Goal: Information Seeking & Learning: Learn about a topic

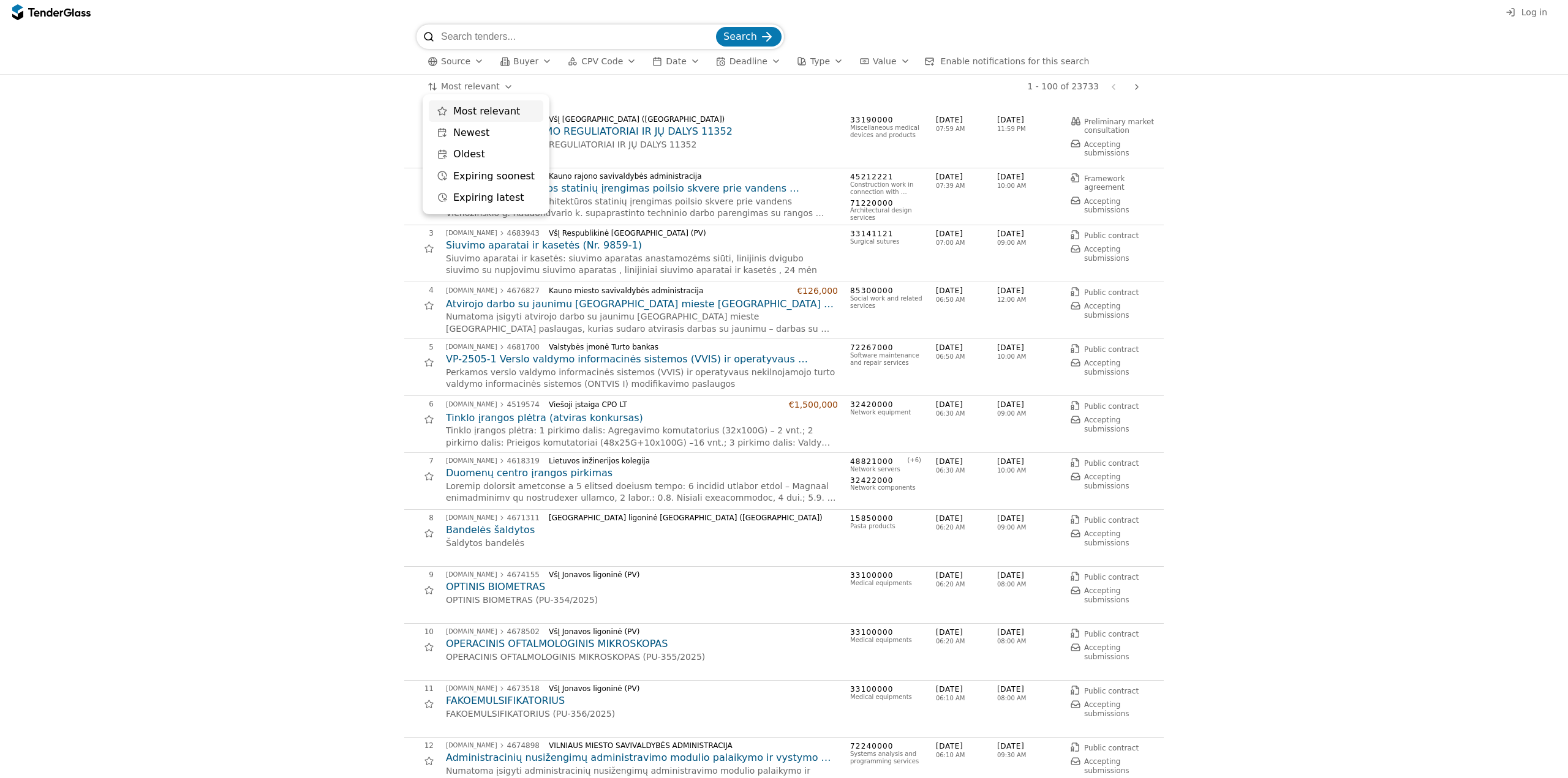
click at [489, 88] on html "Log in Search Source Buyer CPV Code Date Deadline Type Value Enable notificatio…" at bounding box center [784, 389] width 1568 height 778
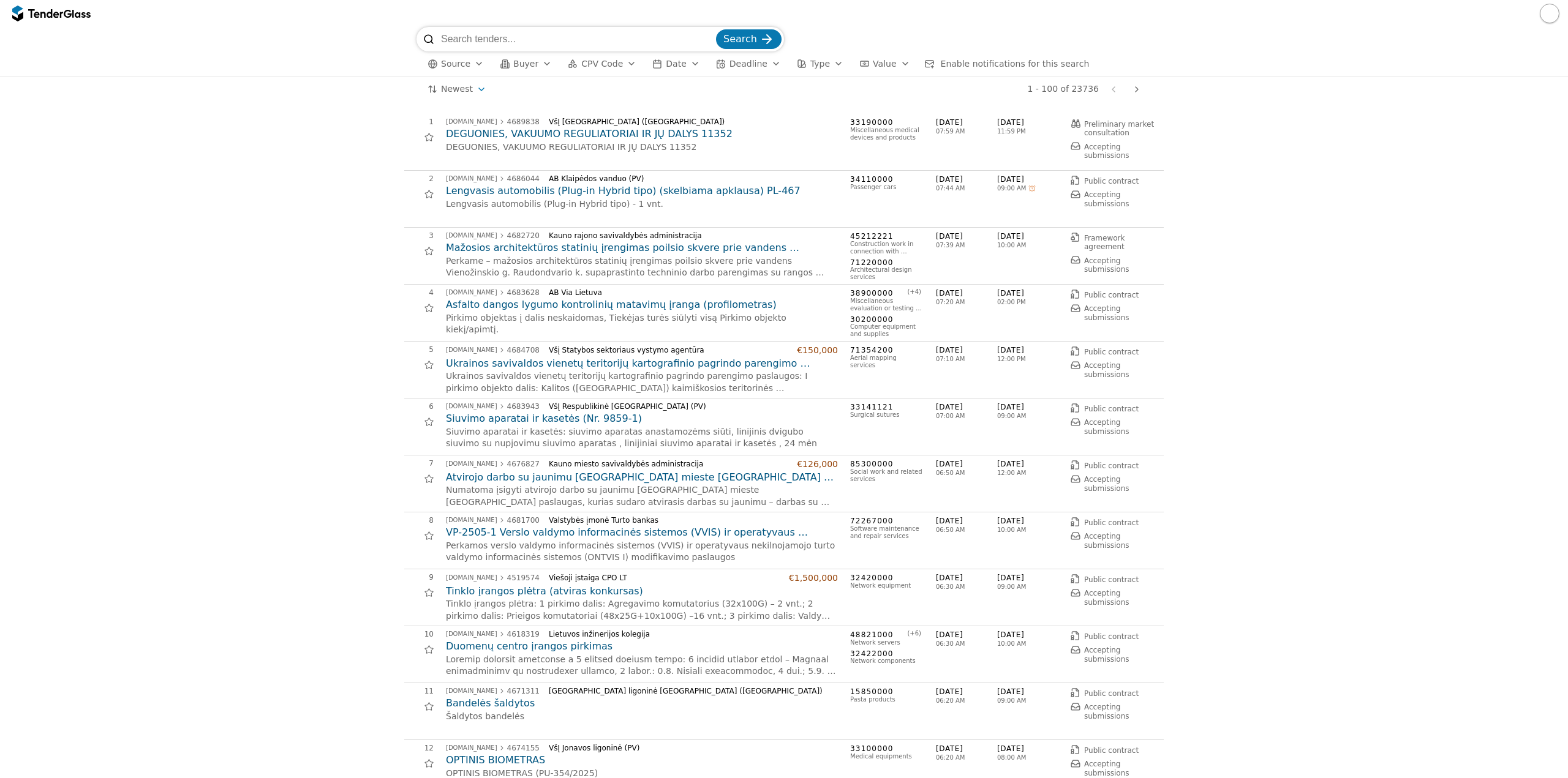
click at [528, 64] on span "Buyer" at bounding box center [526, 63] width 25 height 10
click at [605, 60] on span "CPV Code" at bounding box center [602, 63] width 41 height 10
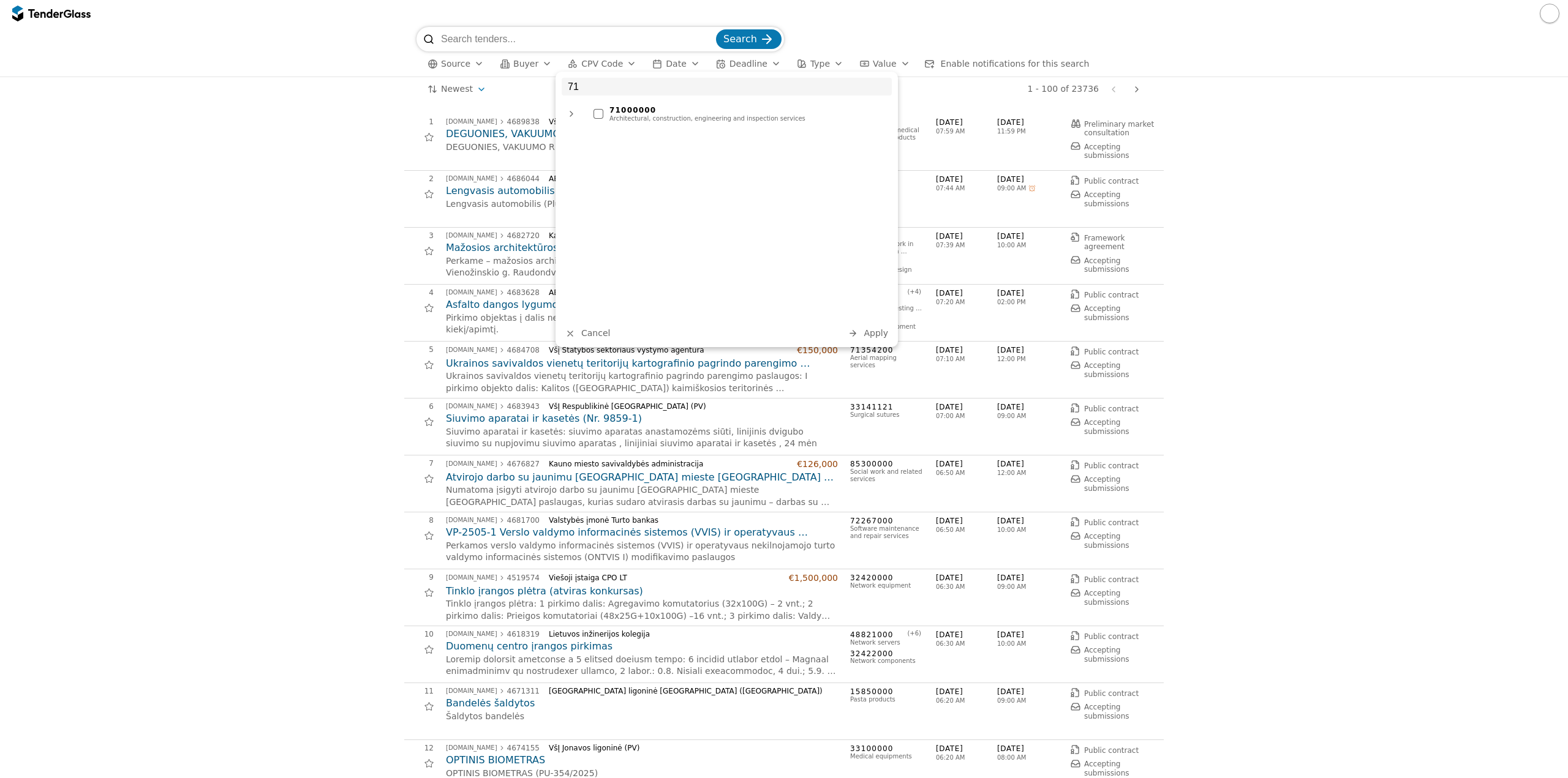
type input "71"
click at [649, 124] on div "71000000 Architectural, construction, engineering and inspection services" at bounding box center [739, 114] width 304 height 22
click at [872, 333] on span "Apply" at bounding box center [876, 333] width 25 height 10
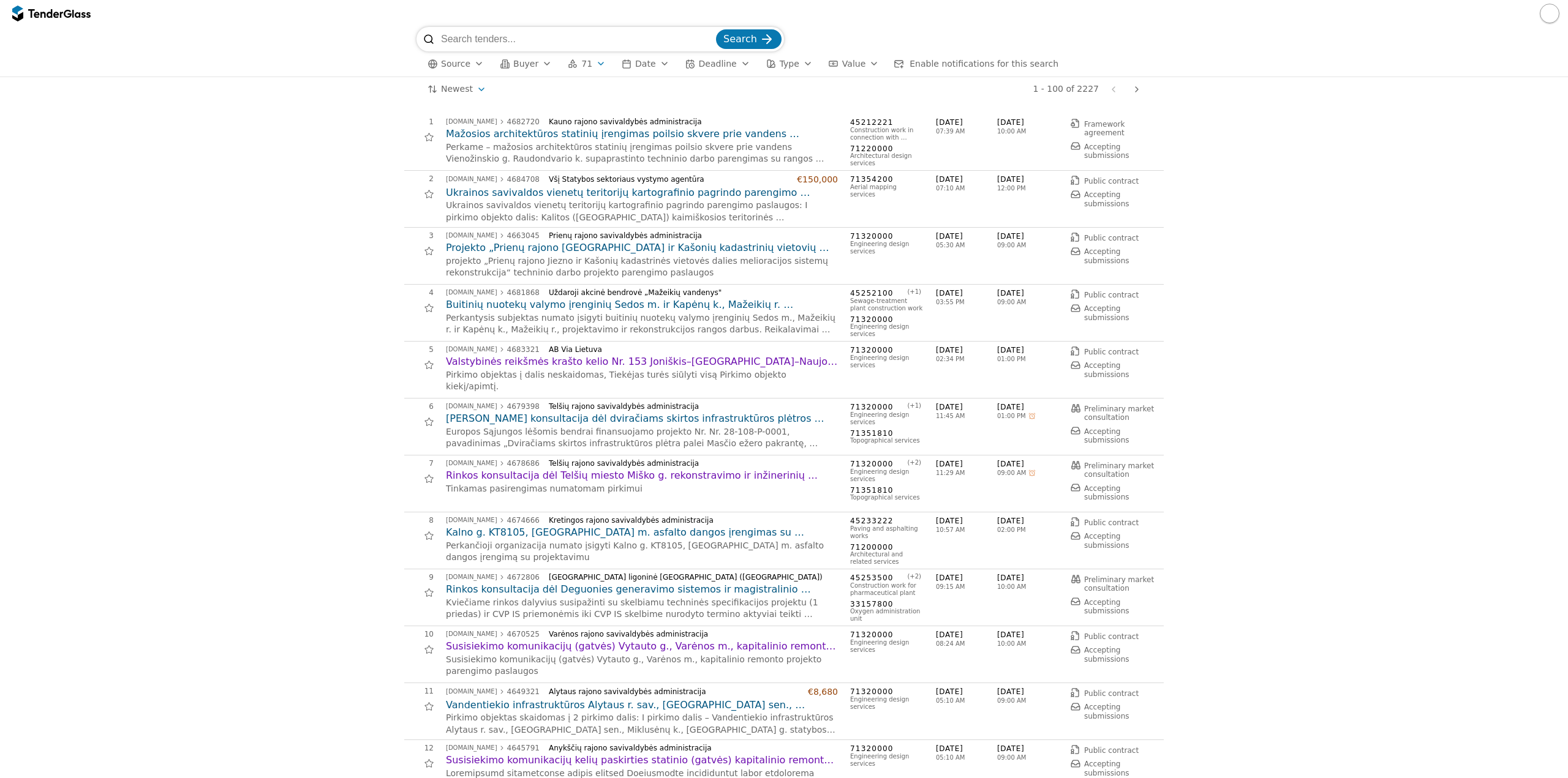
drag, startPoint x: 534, startPoint y: 39, endPoint x: 540, endPoint y: 49, distance: 11.7
click at [541, 50] on input "search" at bounding box center [577, 39] width 273 height 25
type input "v"
click at [504, 62] on div "button" at bounding box center [504, 64] width 35 height 35
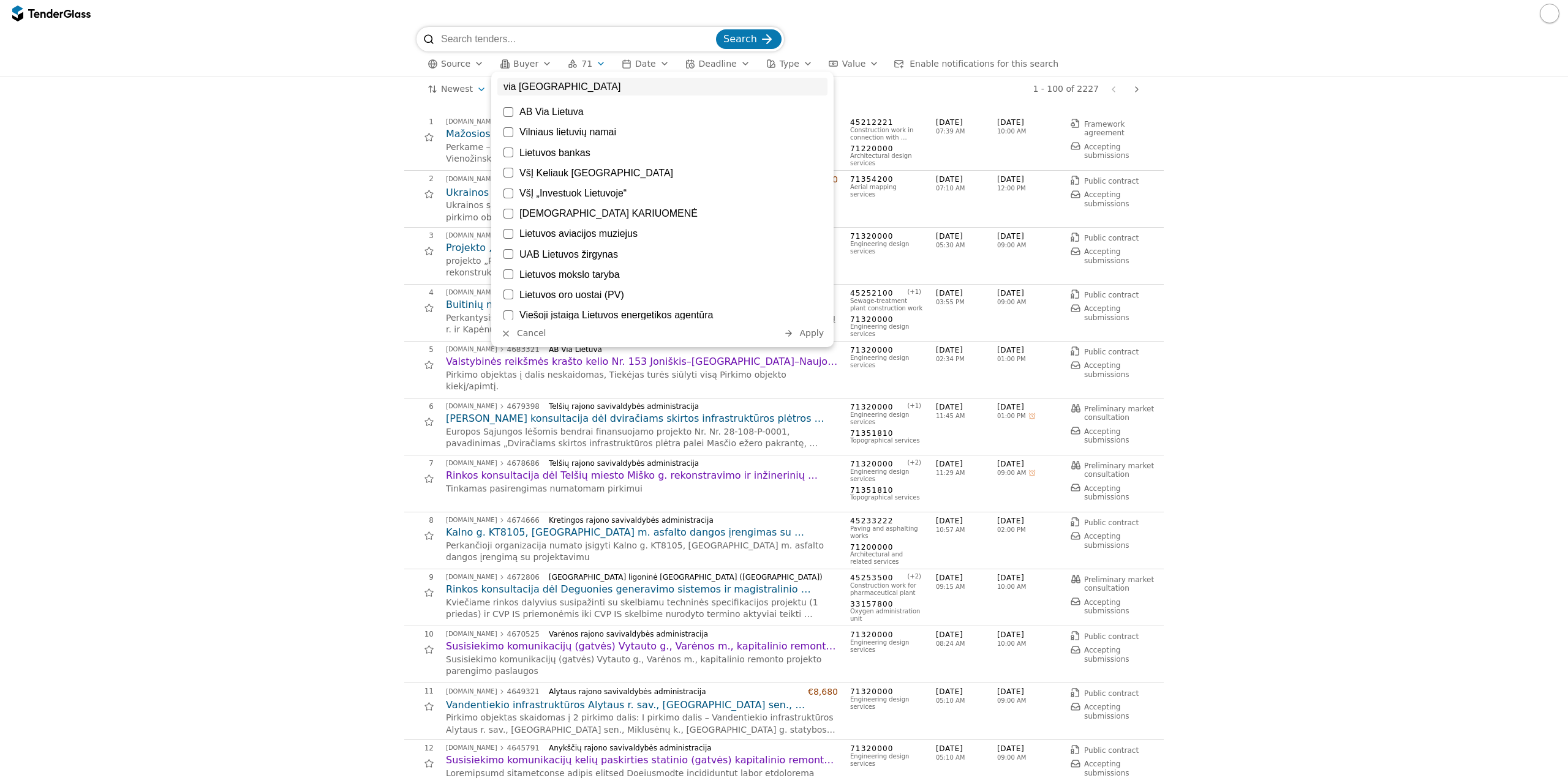
type input "via lietuva"
click at [545, 106] on div "AB Via Lietuva" at bounding box center [670, 112] width 302 height 12
click at [799, 334] on button "Apply" at bounding box center [803, 333] width 48 height 16
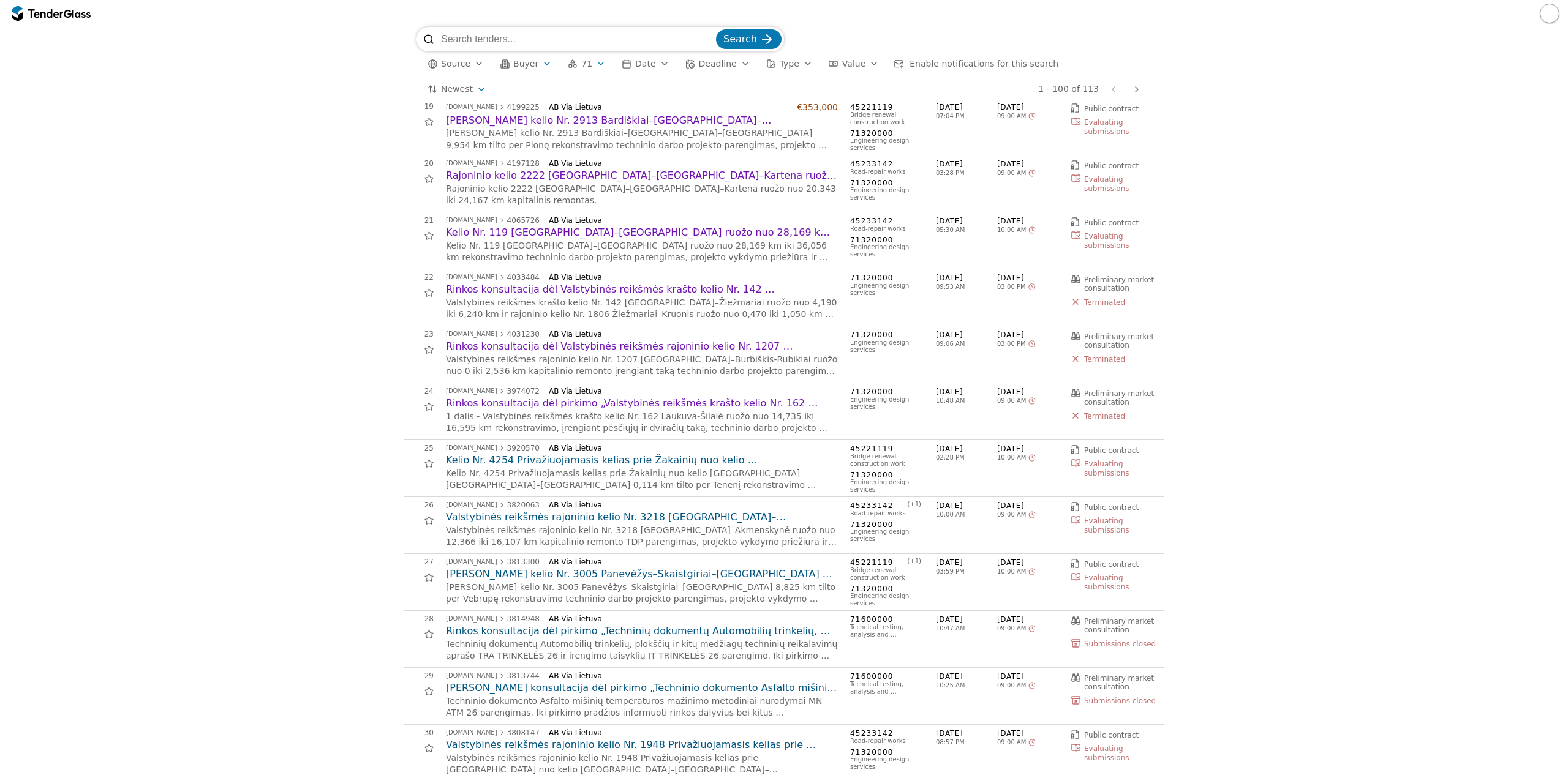
scroll to position [1041, 0]
click at [527, 65] on span "Buyer" at bounding box center [526, 63] width 25 height 10
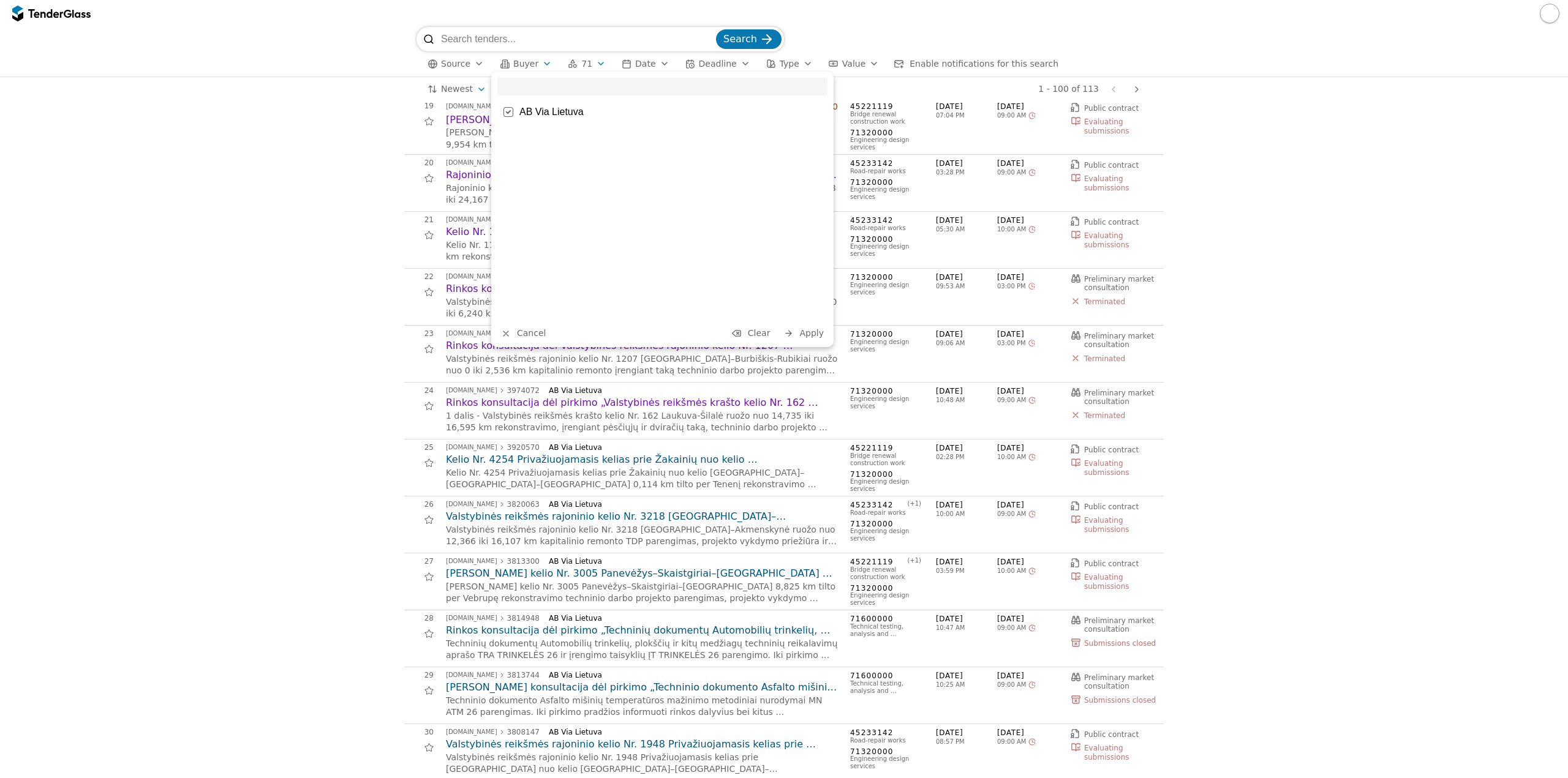
click at [526, 107] on div "AB Via Lietuva" at bounding box center [670, 112] width 302 height 12
click at [803, 340] on button "Apply" at bounding box center [803, 333] width 48 height 16
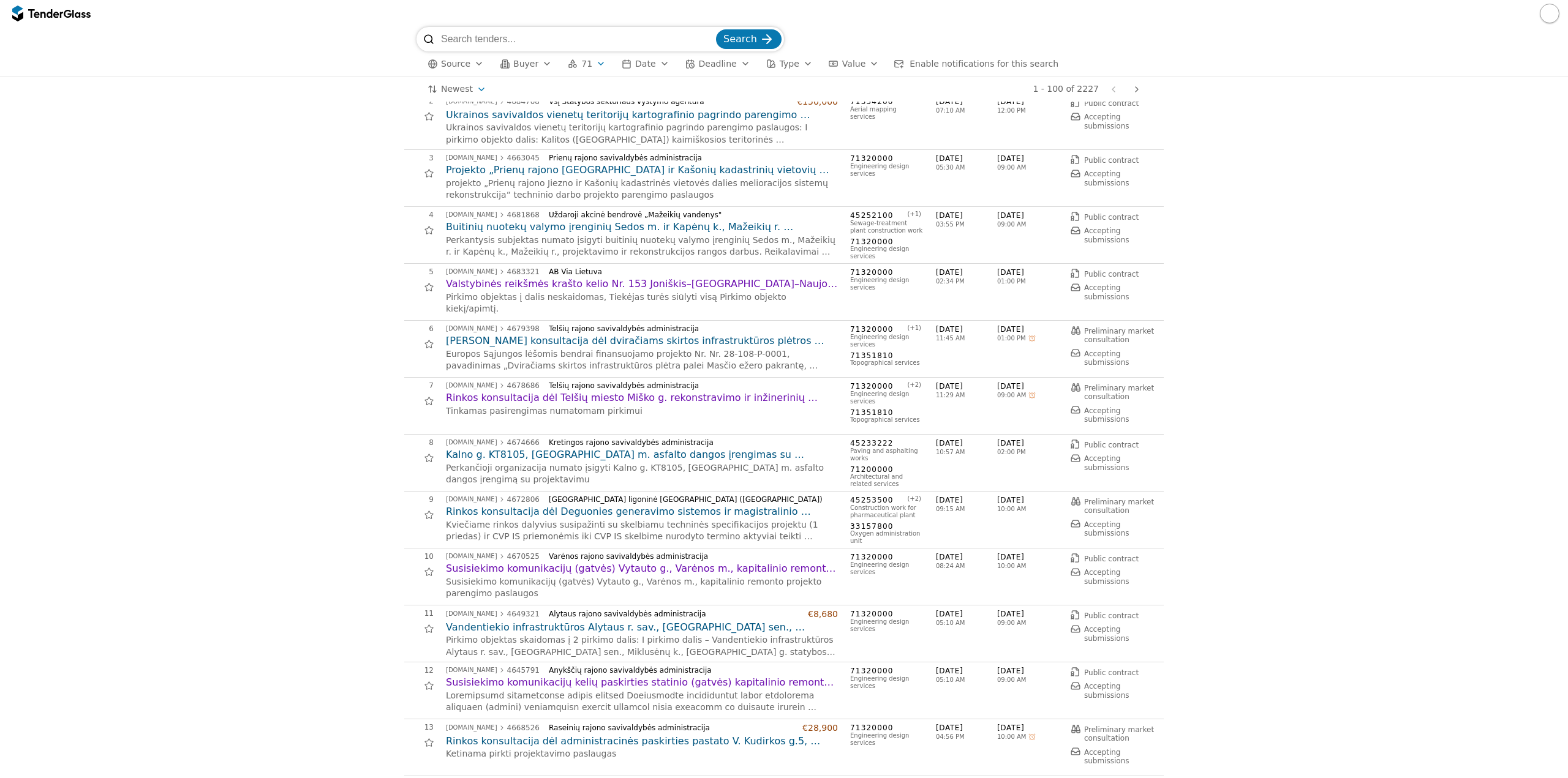
scroll to position [184, 0]
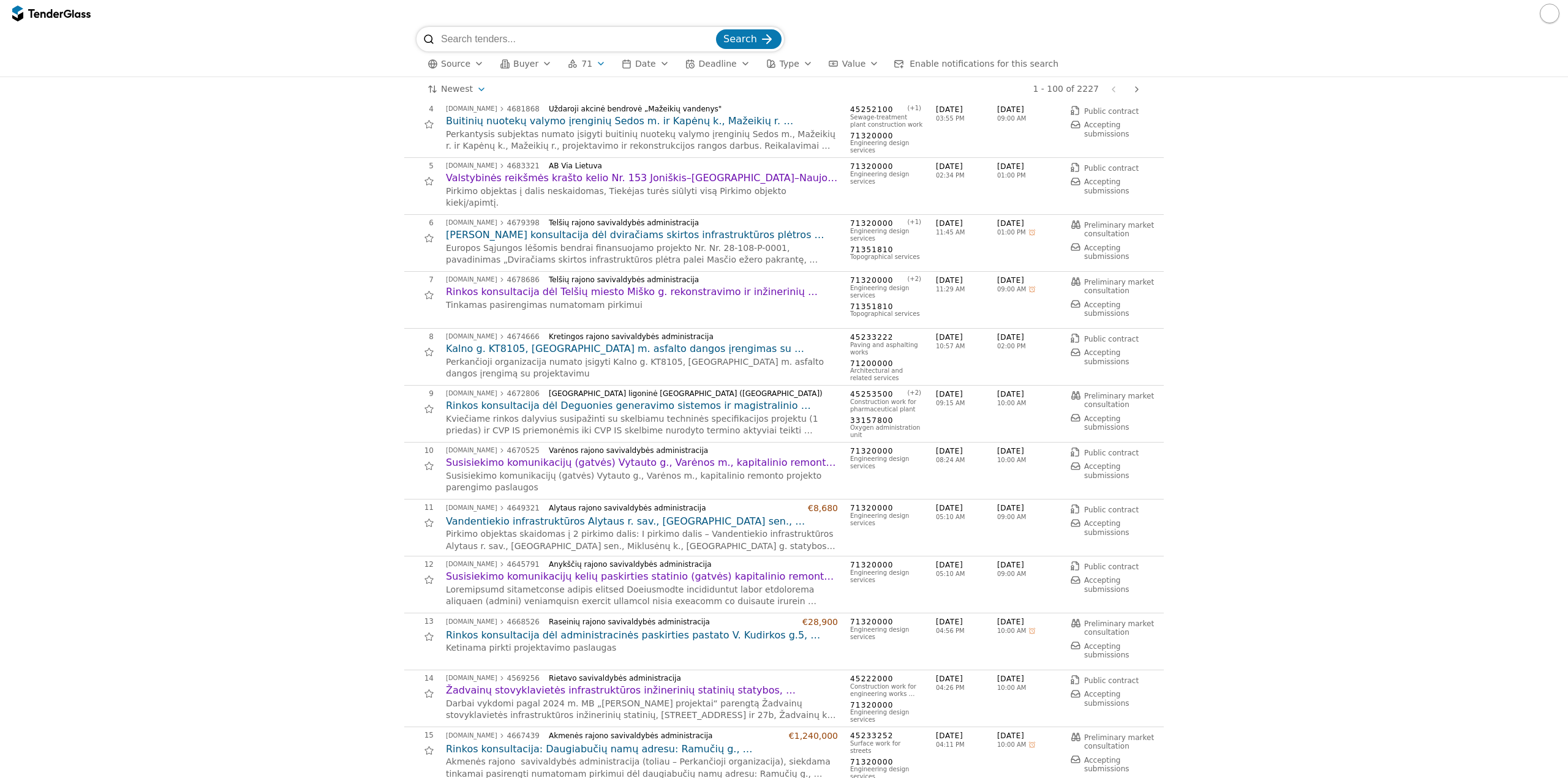
click at [683, 232] on h2 "[PERSON_NAME] konsultacija dėl dviračiams skirtos infrastruktūros plėtros Saulė…" at bounding box center [642, 235] width 392 height 14
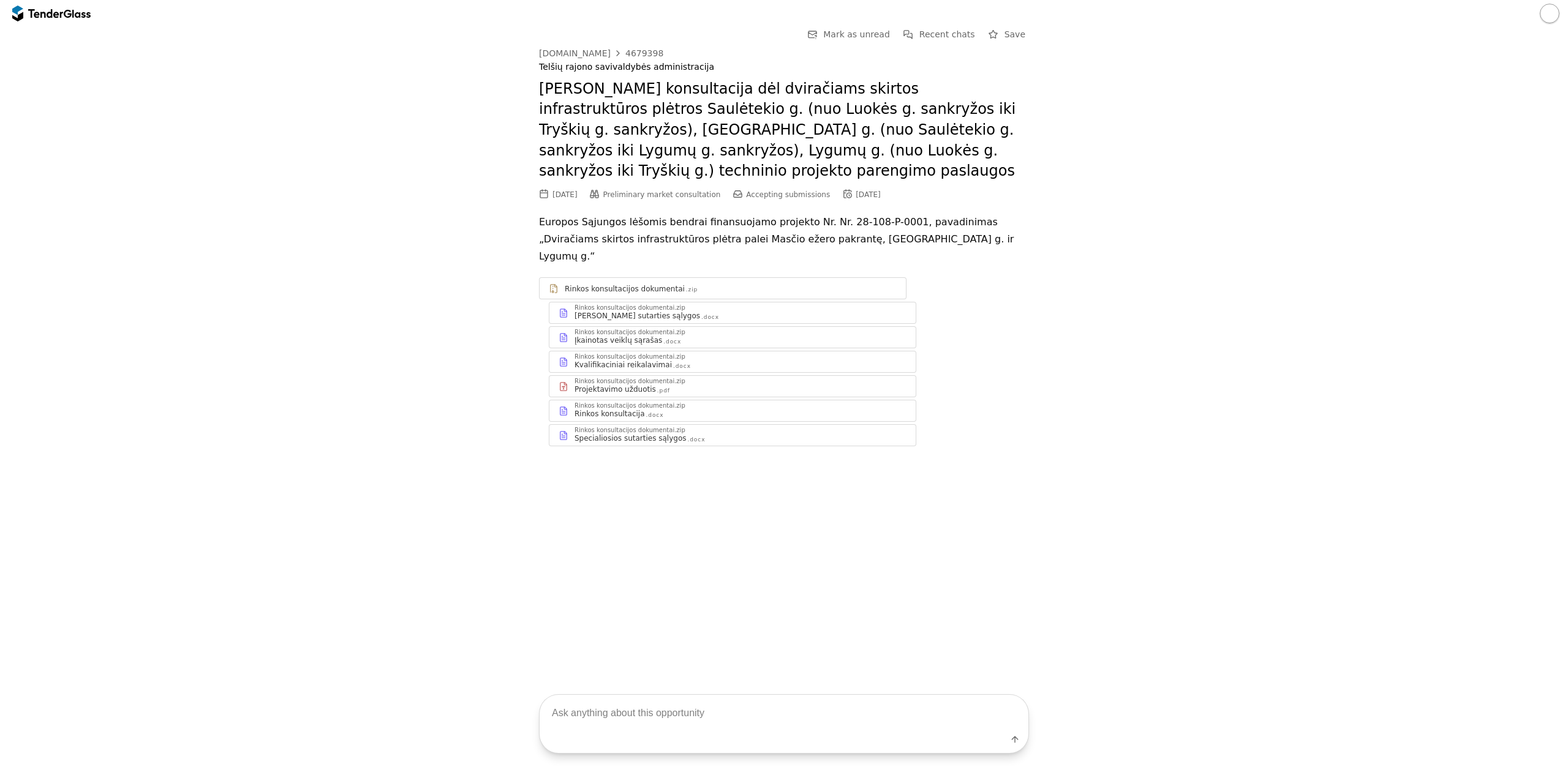
click at [673, 362] on div ".docx" at bounding box center [682, 366] width 17 height 8
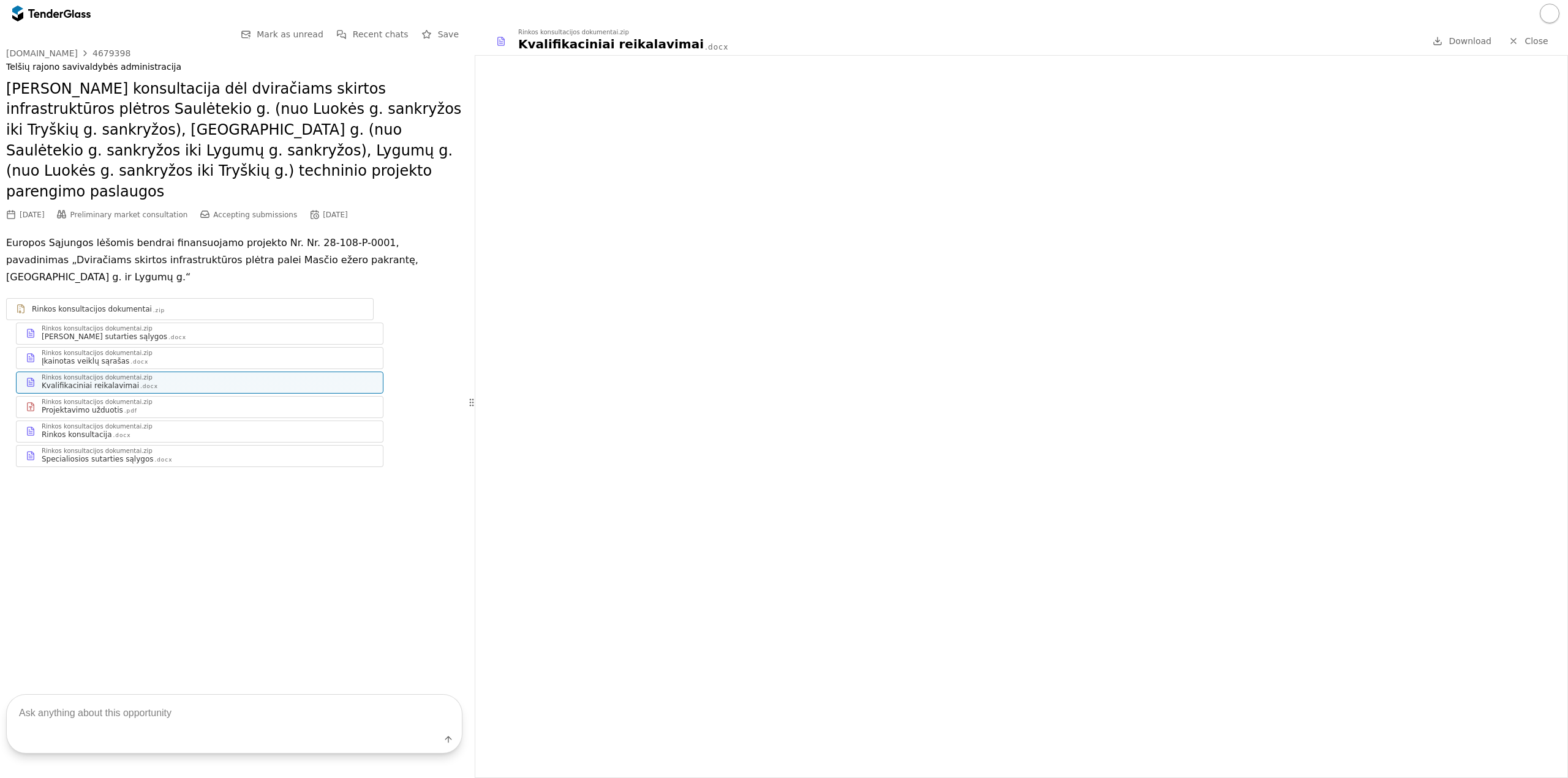
click at [227, 424] on div "Rinkos konsultacijos dokumentai.zip" at bounding box center [207, 427] width 332 height 6
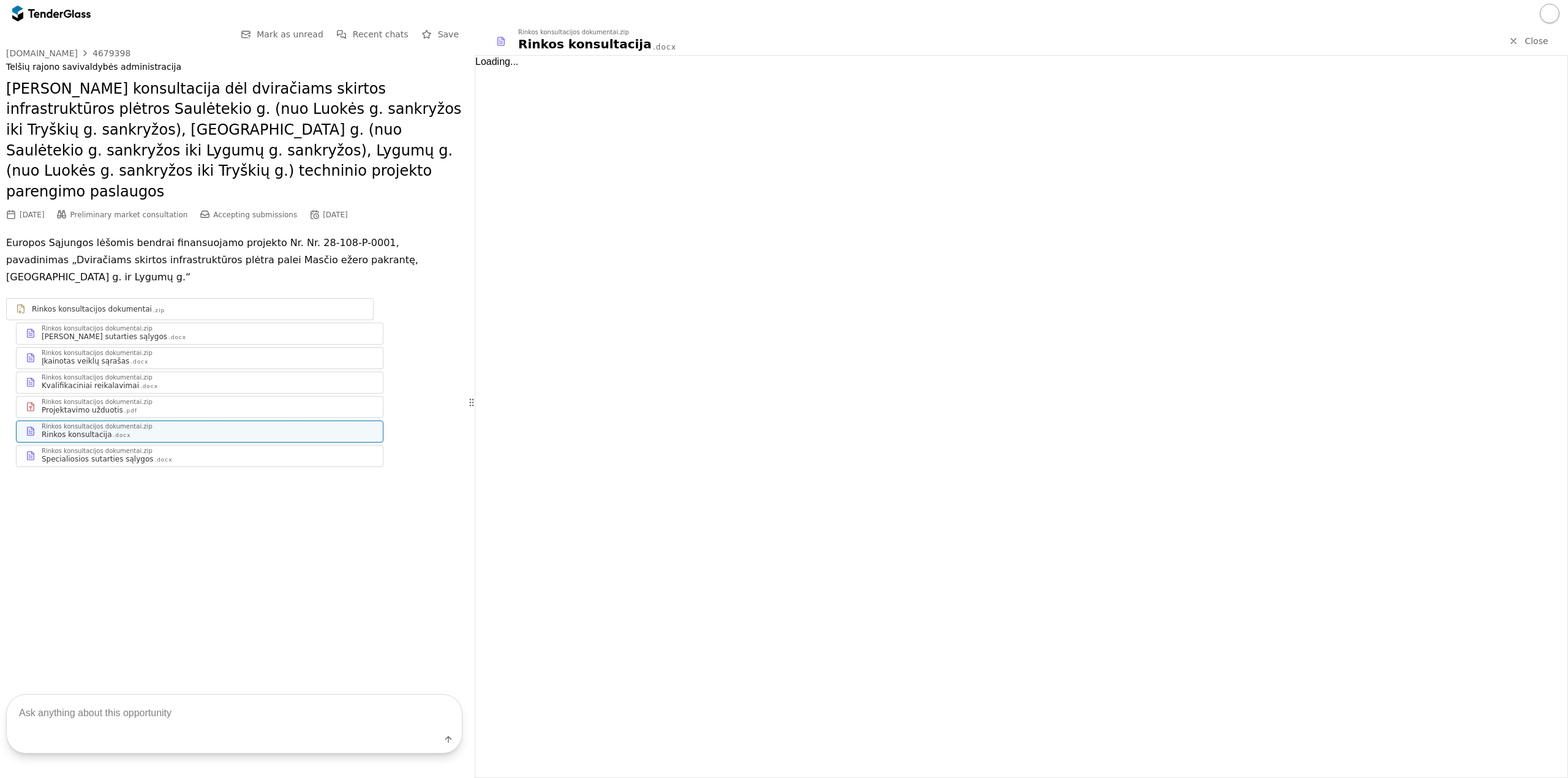
click at [214, 399] on div "Rinkos konsultacijos dokumentai.zip" at bounding box center [207, 402] width 332 height 6
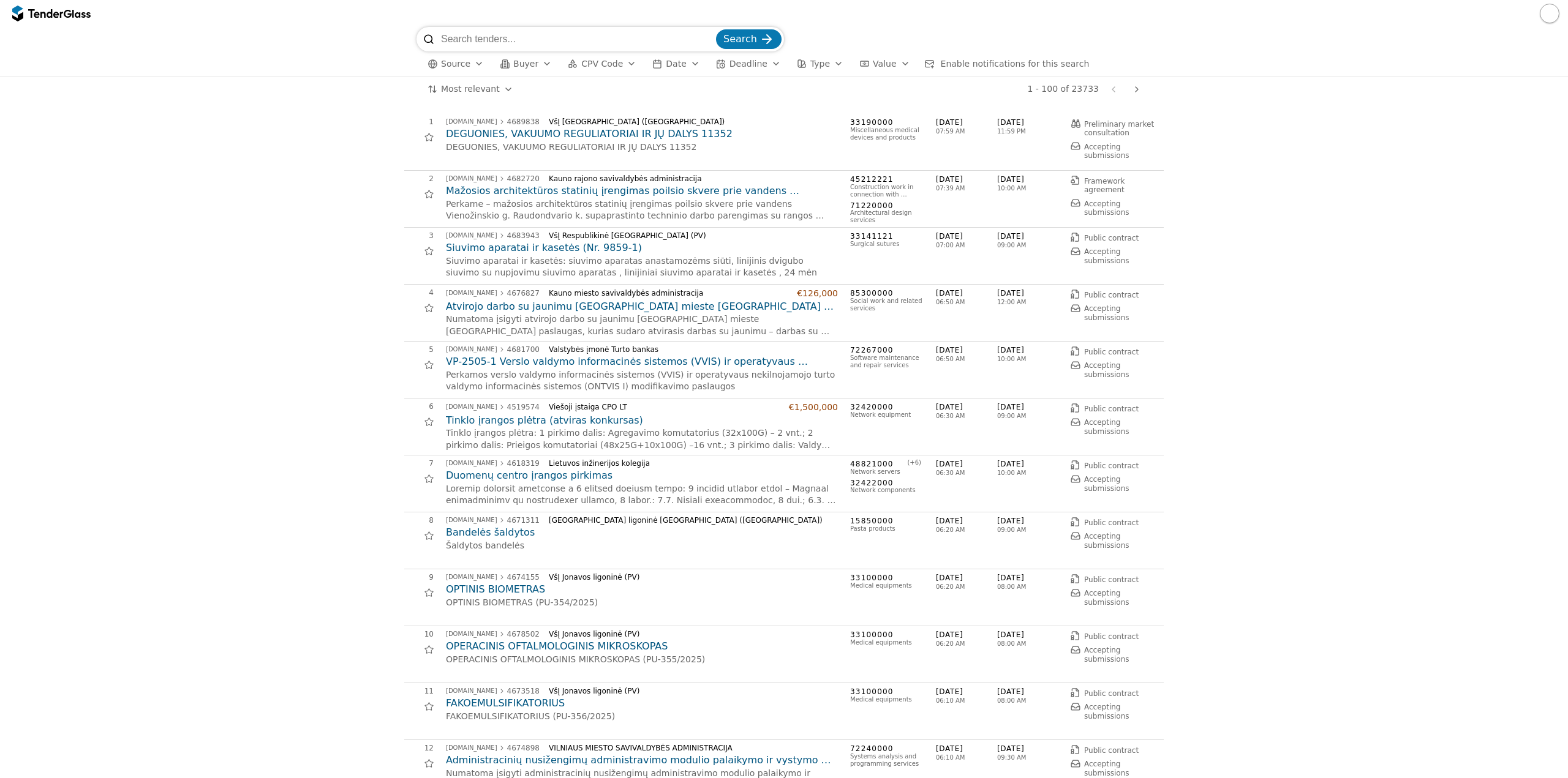
click at [585, 72] on div "Source Buyer CPV Code Date Deadline Type Value Enable notifications for this se…" at bounding box center [783, 63] width 735 height 25
click at [585, 69] on button "CPV Code" at bounding box center [601, 64] width 78 height 16
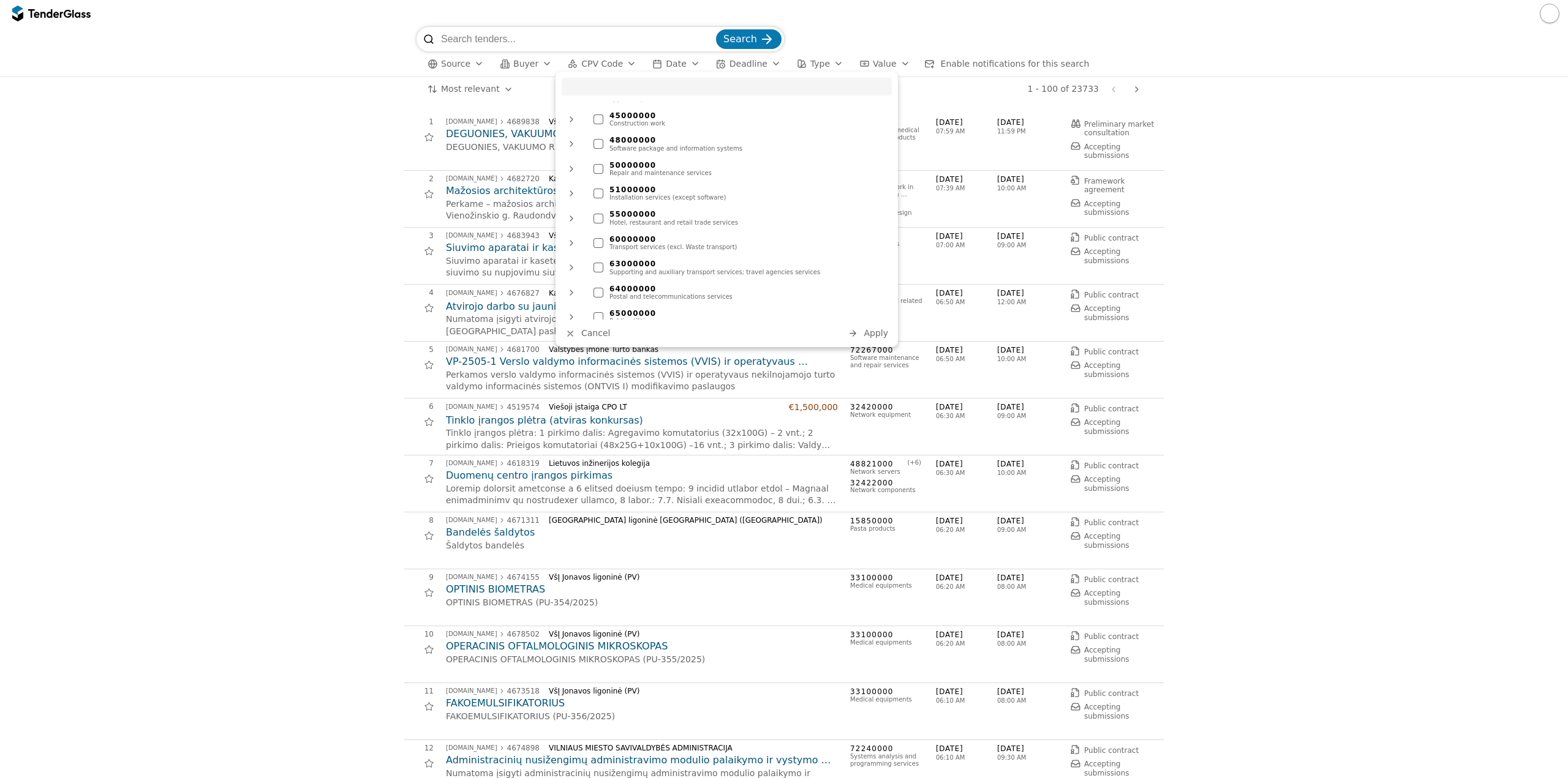
scroll to position [735, 0]
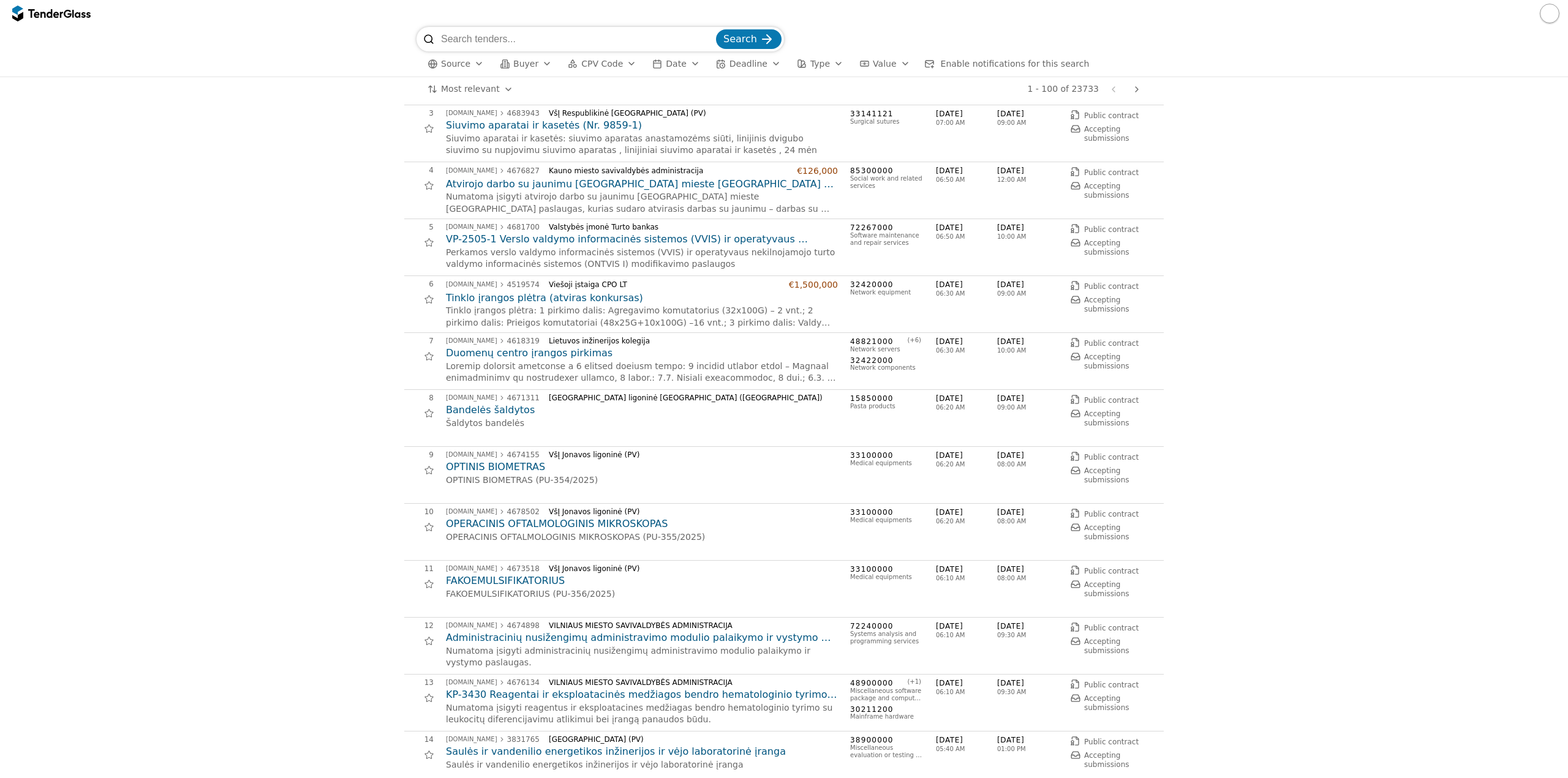
scroll to position [0, 0]
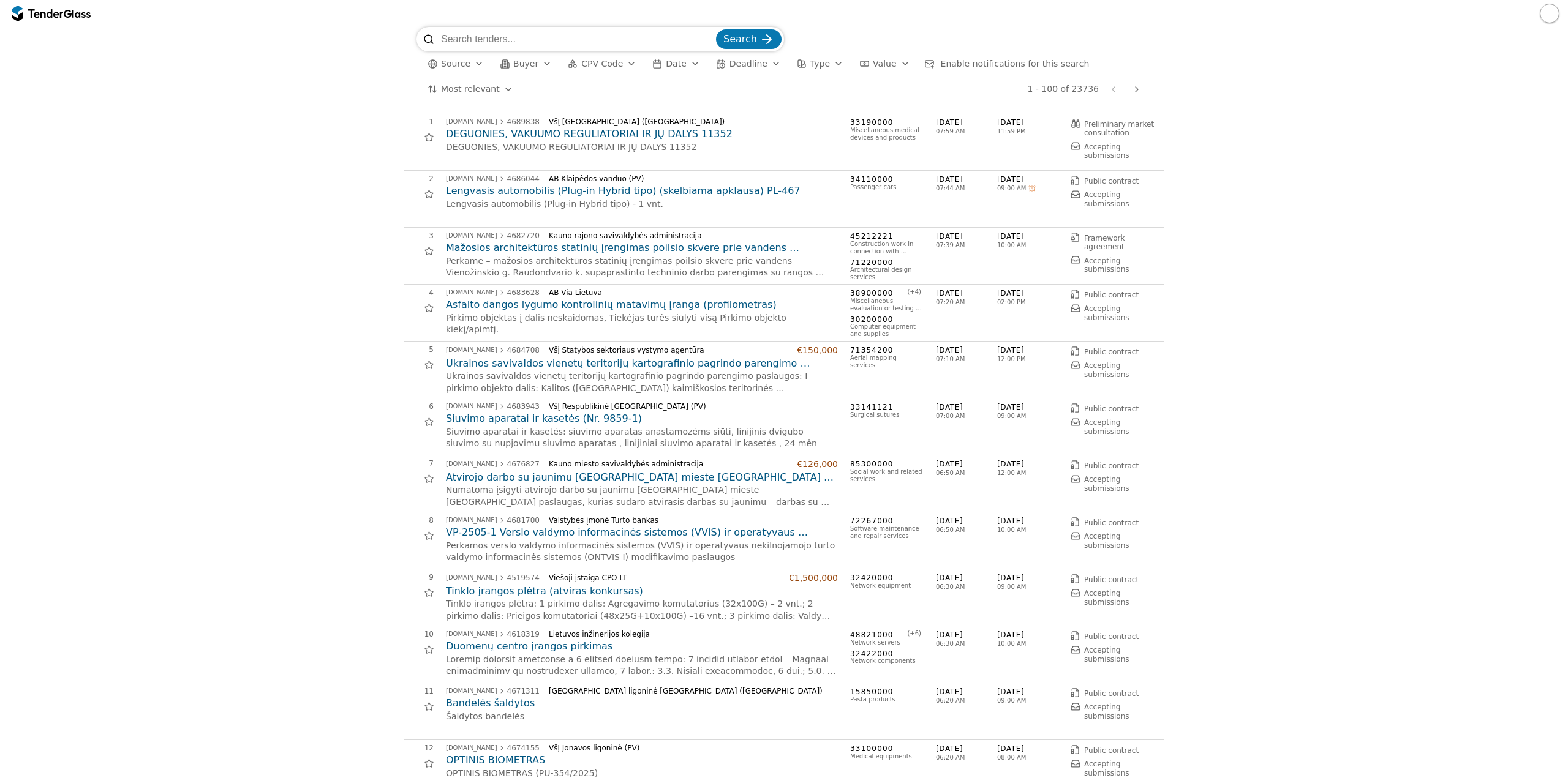
click at [711, 366] on h2 "Ukrainos savivaldos vienetų teritorijų kartografinio pagrindo parengimo paslaug…" at bounding box center [642, 363] width 392 height 14
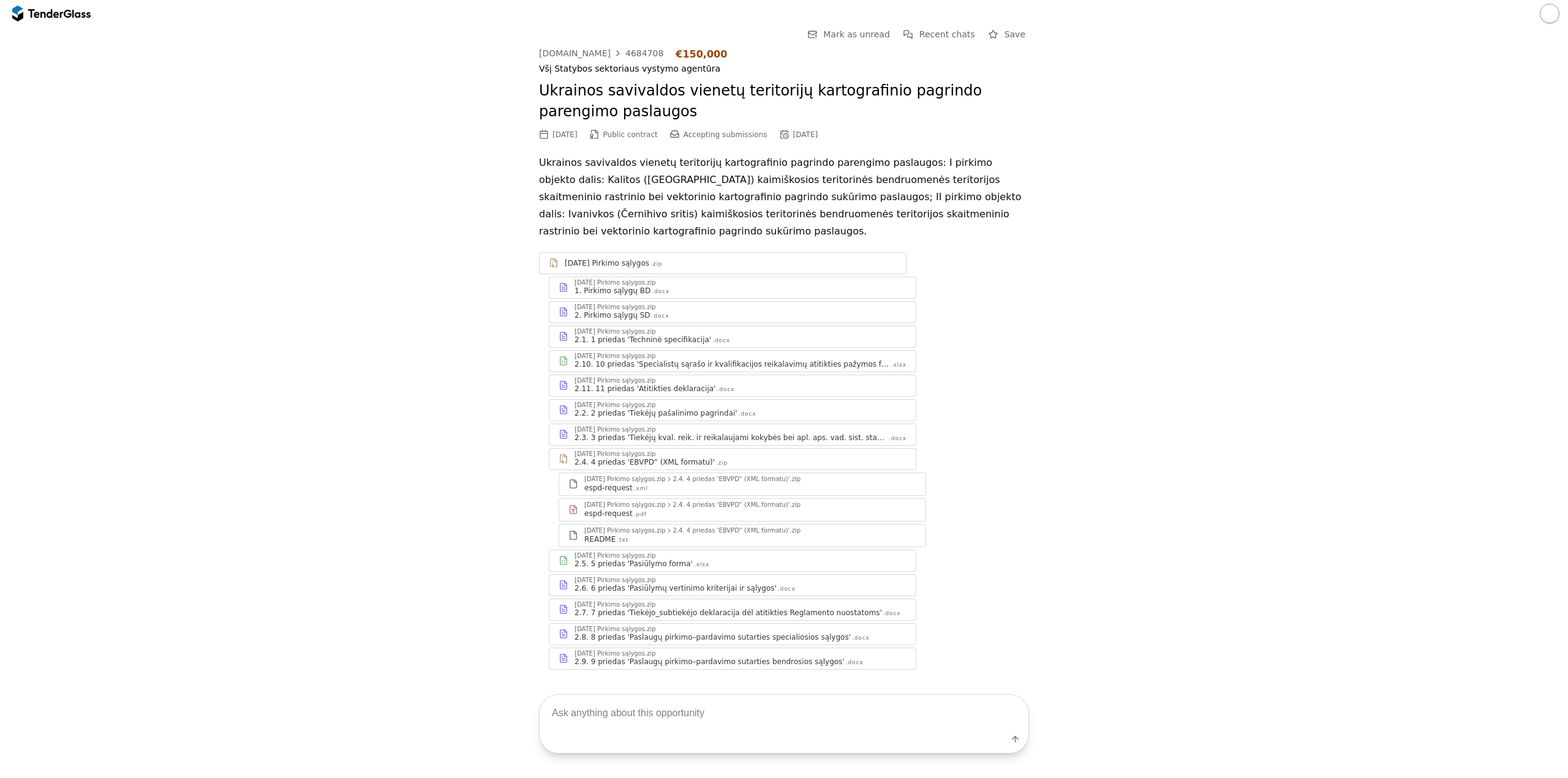
click at [686, 353] on div "2025-09-25 Pirkimo sąlygos.zip" at bounding box center [740, 356] width 332 height 6
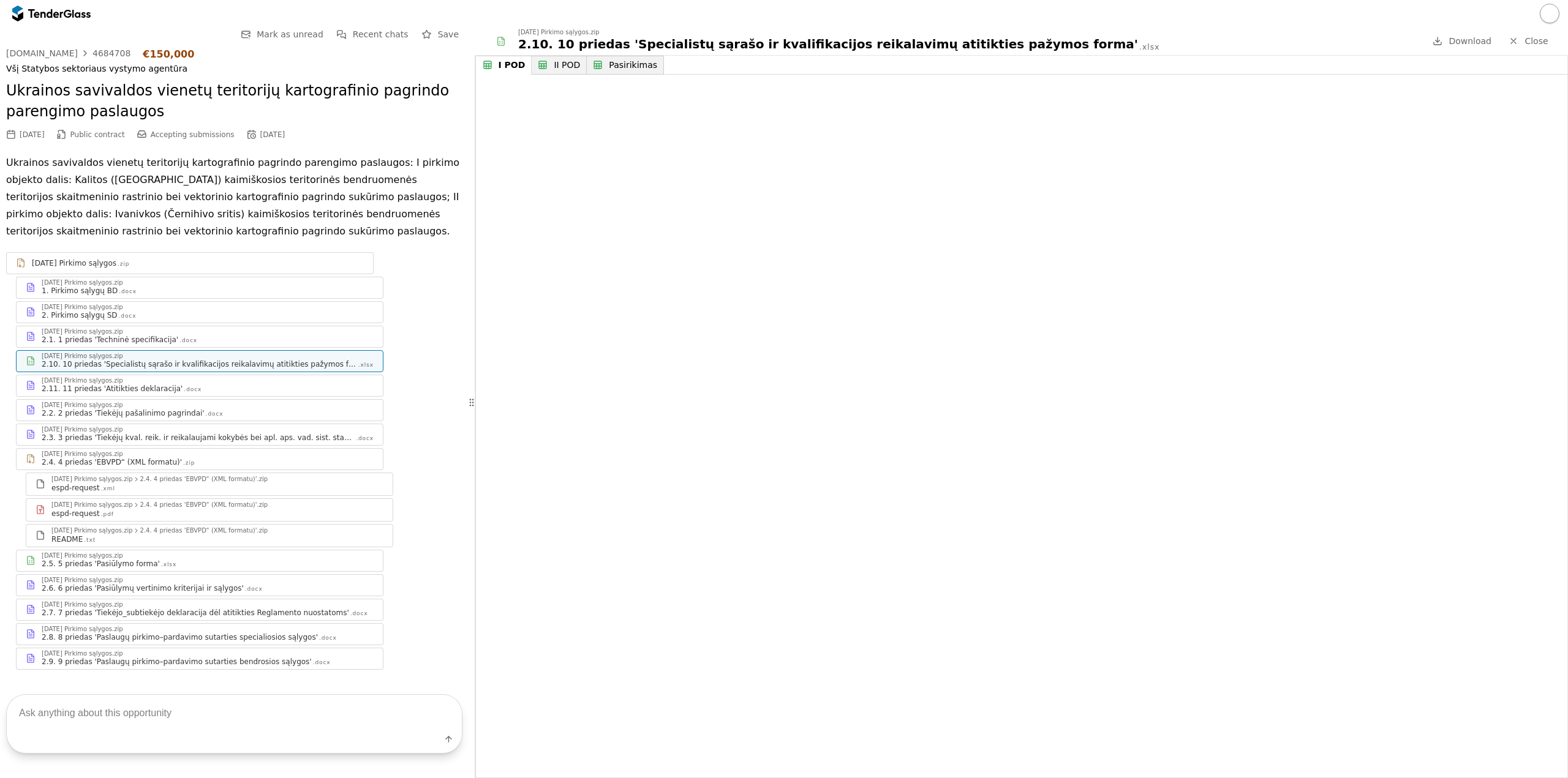
click at [282, 428] on div "2025-09-25 Pirkimo sąlygos.zip" at bounding box center [207, 429] width 332 height 6
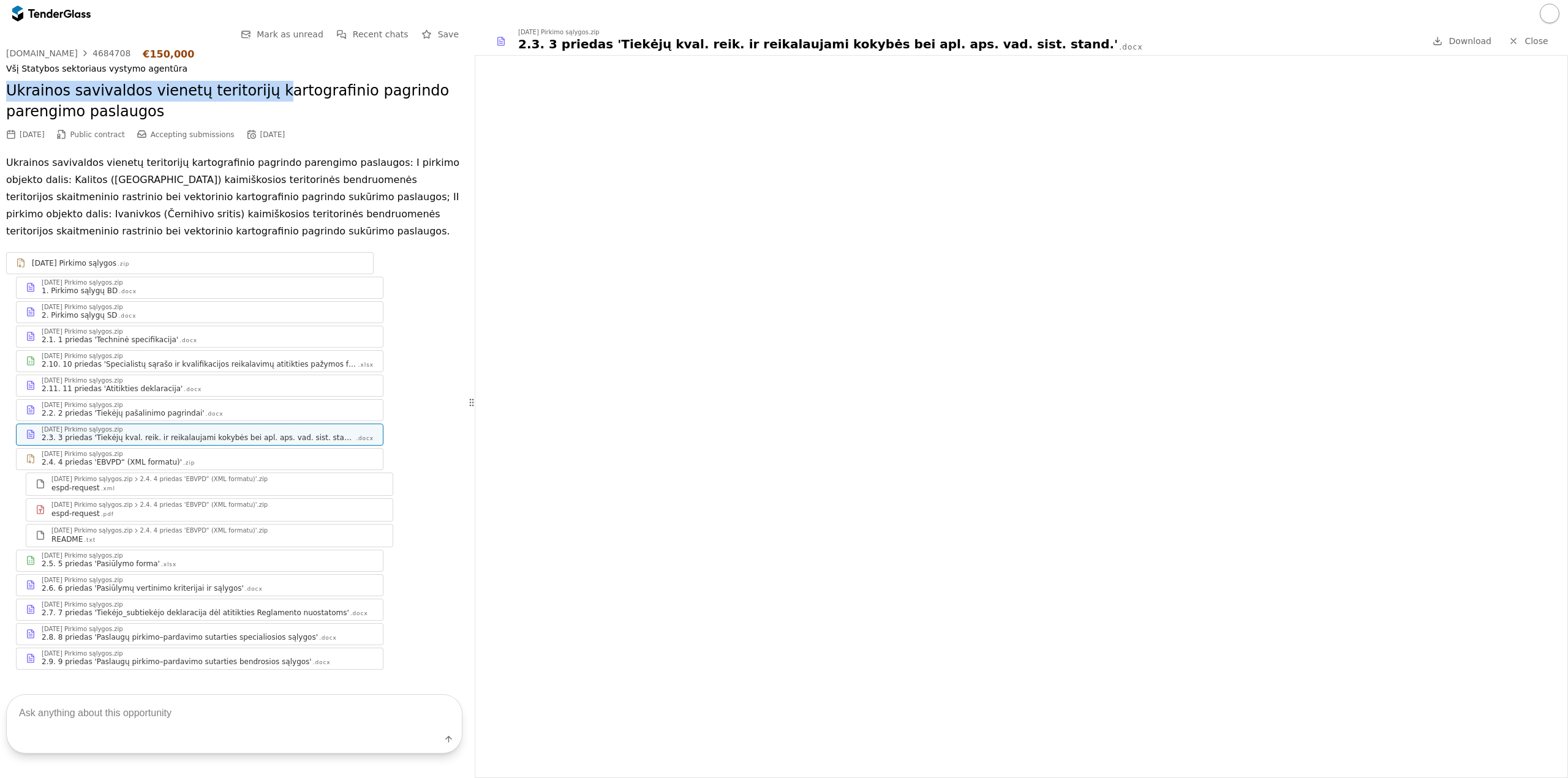
drag, startPoint x: 8, startPoint y: 90, endPoint x: 256, endPoint y: 98, distance: 248.1
click at [257, 98] on h2 "Ukrainos savivaldos vienetų teritorijų kartografinio pagrindo parengimo paslaug…" at bounding box center [234, 101] width 456 height 41
copy h2 "Ukrainos savivaldos vienetų teritorijų k"
click at [321, 118] on h2 "Ukrainos savivaldos vienetų teritorijų kartografinio pagrindo parengimo paslaug…" at bounding box center [234, 101] width 456 height 41
drag, startPoint x: 160, startPoint y: 109, endPoint x: 0, endPoint y: 93, distance: 160.8
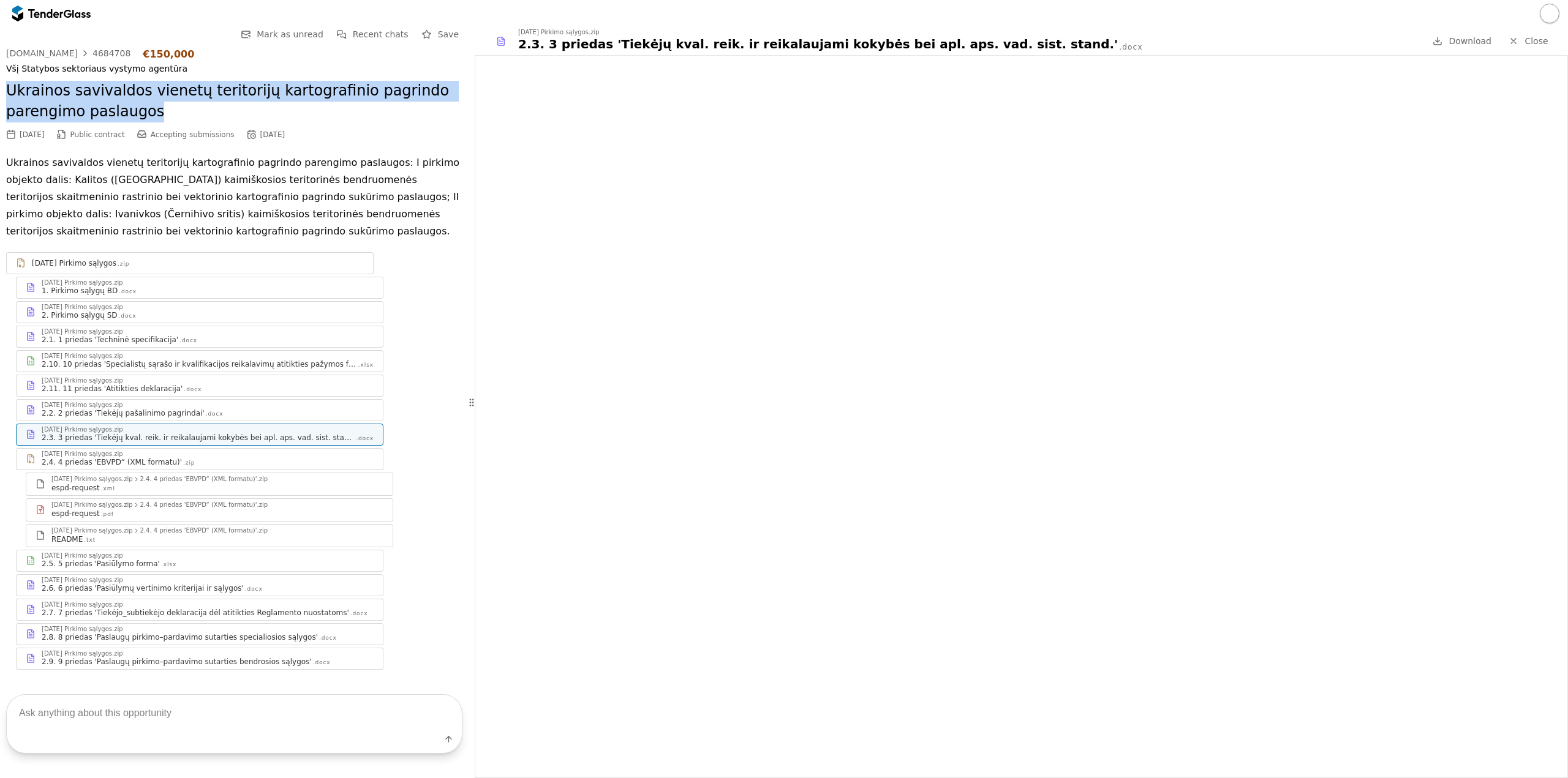
click at [0, 93] on div "Go Back Mark as unread Recent chats Save viesiejipirkimai.lt 4684708 €150,000 V…" at bounding box center [234, 358] width 469 height 662
copy h2 "Ukrainos savivaldos vienetų teritorijų kartografinio pagrindo parengimo paslaug…"
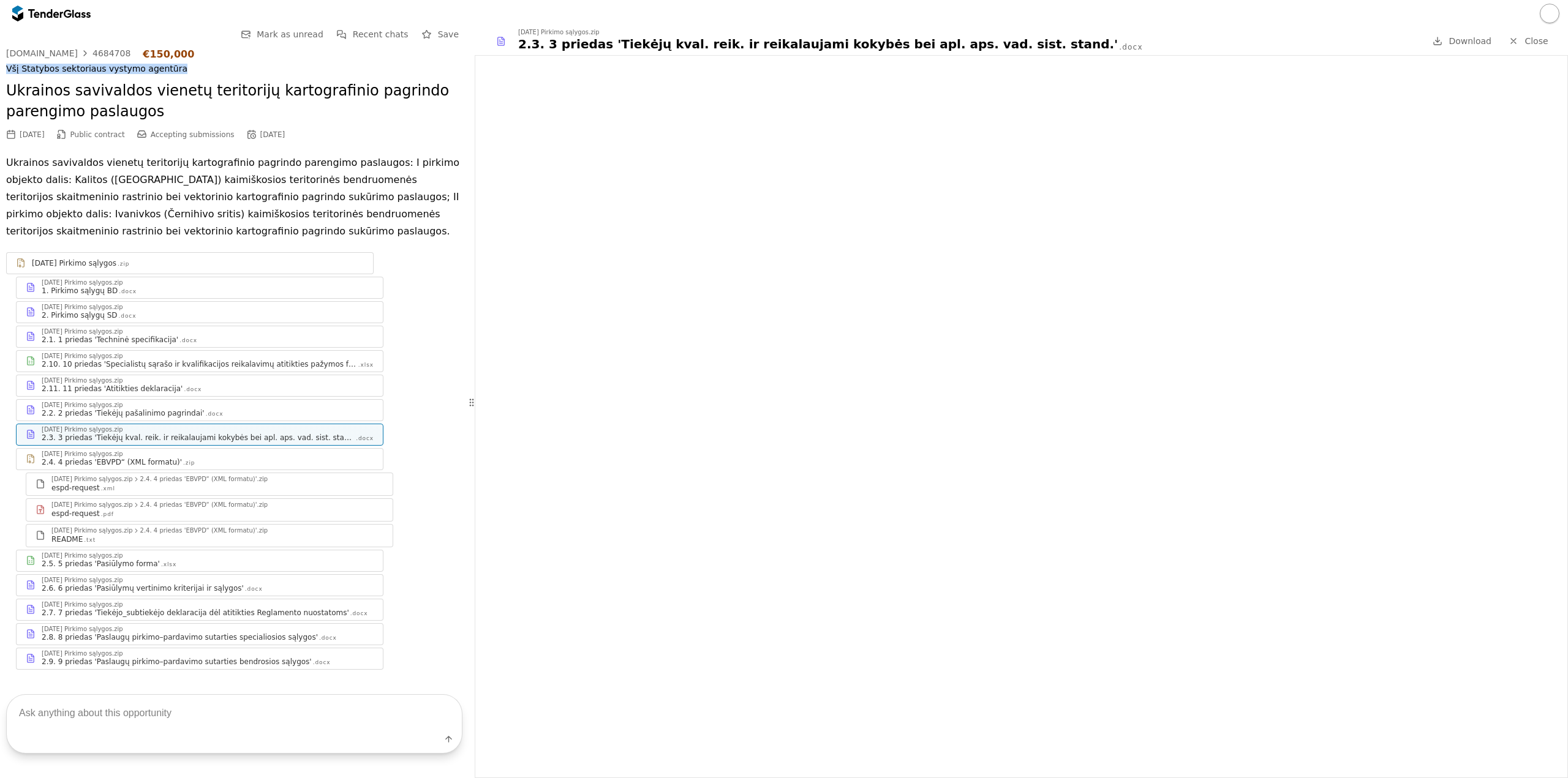
drag, startPoint x: 171, startPoint y: 68, endPoint x: 5, endPoint y: 66, distance: 166.0
click at [5, 66] on div "Go Back Mark as unread Recent chats Save viesiejipirkimai.lt 4684708 €150,000 V…" at bounding box center [234, 358] width 469 height 662
click at [142, 76] on div "Ukrainos savivaldos vienetų teritorijų kartografinio pagrindo parengimo paslaug…" at bounding box center [234, 101] width 456 height 53
drag, startPoint x: 177, startPoint y: 72, endPoint x: 19, endPoint y: 63, distance: 158.3
click at [19, 63] on div "Všį Statybos sektoriaus vystymo agentūra" at bounding box center [234, 69] width 456 height 12
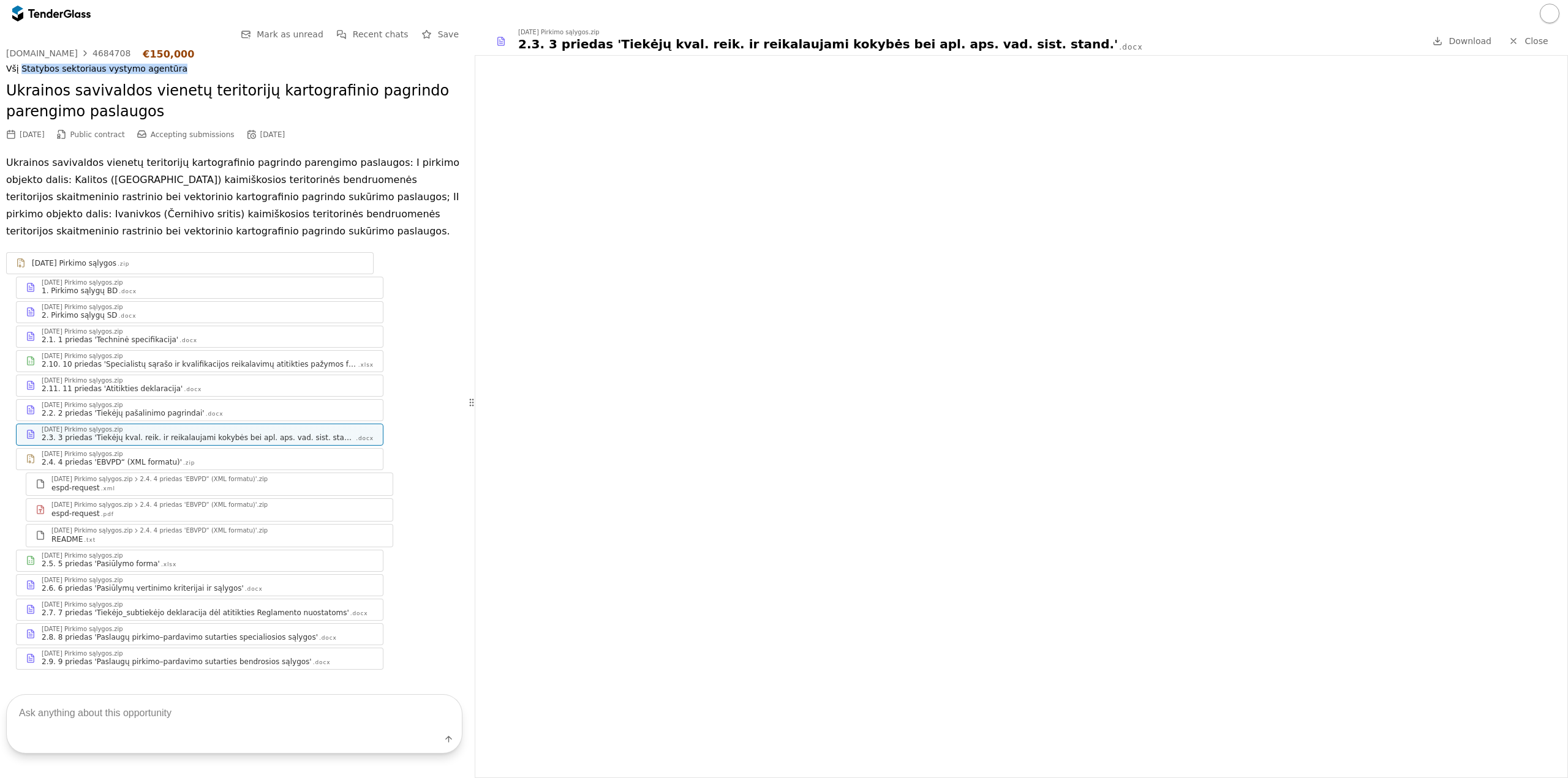
copy div "Statybos sektoriaus vystymo agentūra"
click at [95, 50] on div "4684708" at bounding box center [111, 53] width 38 height 8
drag, startPoint x: 183, startPoint y: 52, endPoint x: 136, endPoint y: 47, distance: 47.3
click at [136, 47] on div "Go Back Mark as unread Recent chats Save viesiejipirkimai.lt 4684708 €150,000 V…" at bounding box center [234, 358] width 456 height 662
click at [243, 589] on div "2.6. 6 priedas 'Pasiūlymų vertinimo kriterijai ir sąlygos' .docx" at bounding box center [207, 588] width 332 height 10
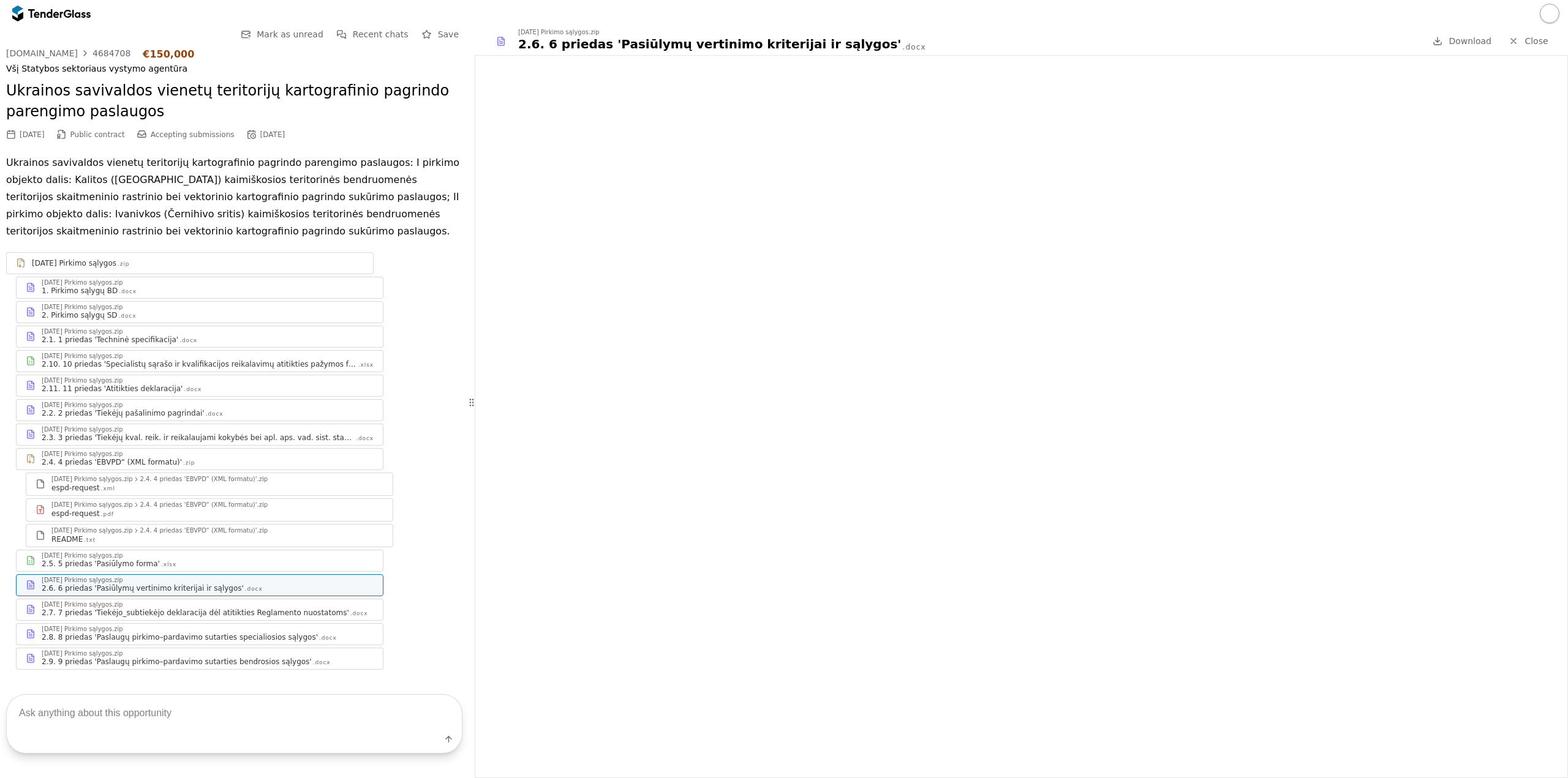
click at [96, 70] on div "Všį Statybos sektoriaus vystymo agentūra" at bounding box center [234, 69] width 456 height 10
click at [91, 60] on div "viesiejipirkimai.lt 4684708 €150,000 Všį Statybos sektoriaus vystymo agentūra" at bounding box center [234, 61] width 456 height 27
click at [93, 58] on div "4684708" at bounding box center [111, 53] width 38 height 8
click at [93, 52] on div "4684708" at bounding box center [111, 53] width 38 height 8
drag, startPoint x: 116, startPoint y: 48, endPoint x: 82, endPoint y: 50, distance: 34.1
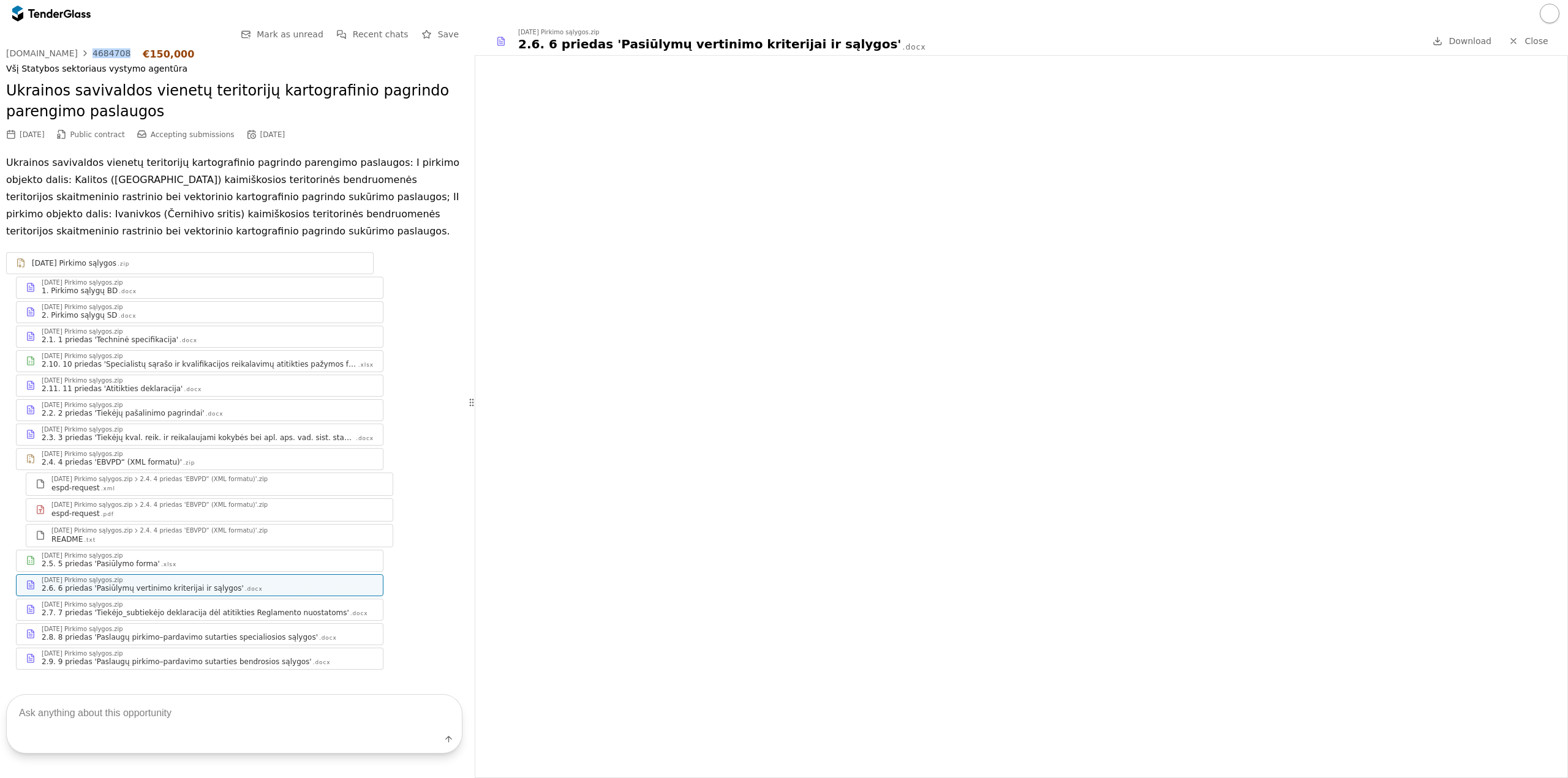
click at [82, 50] on div "viesiejipirkimai.lt 4684708 €150,000" at bounding box center [234, 54] width 456 height 12
copy div "4684708"
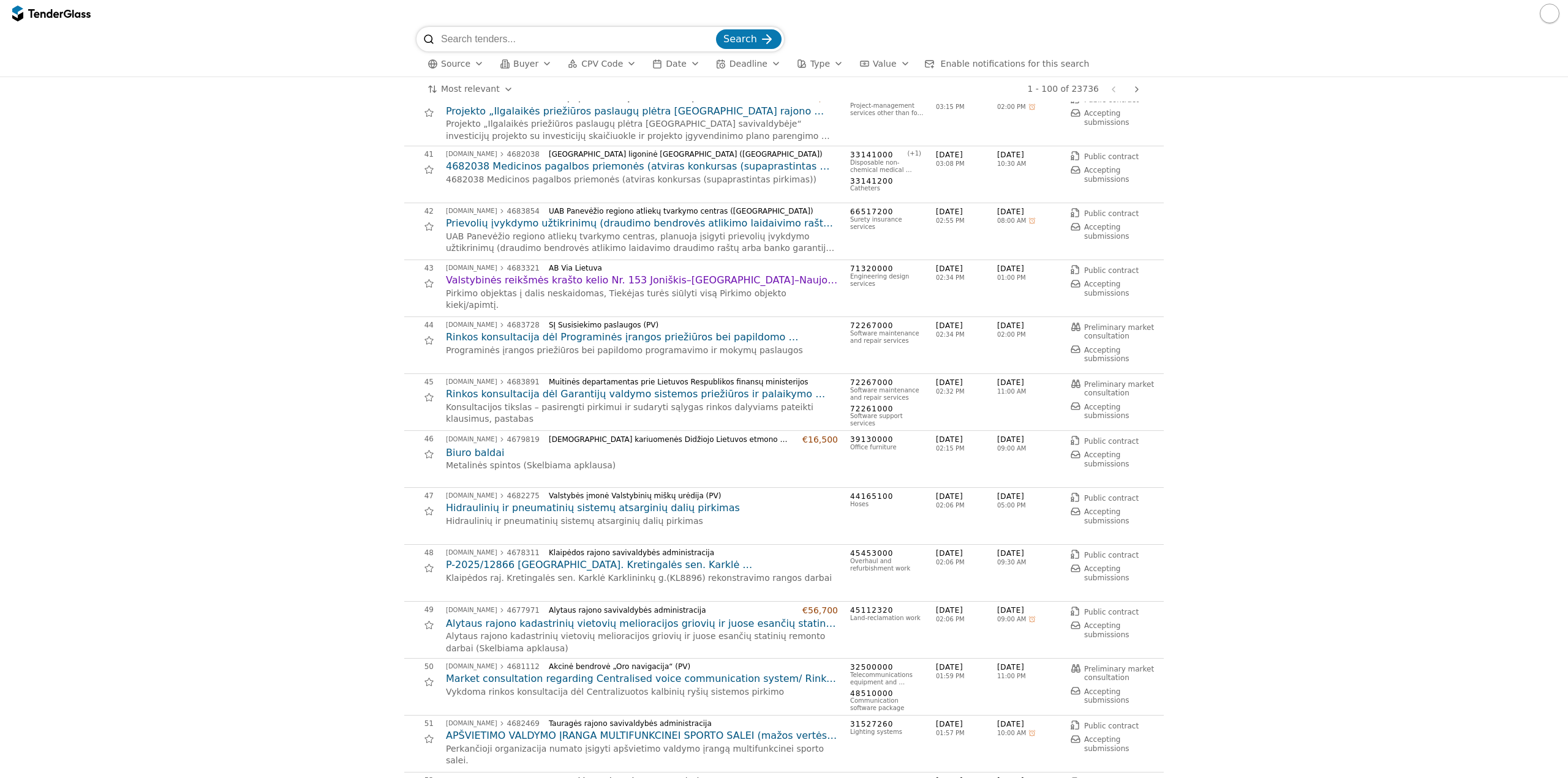
scroll to position [2265, 0]
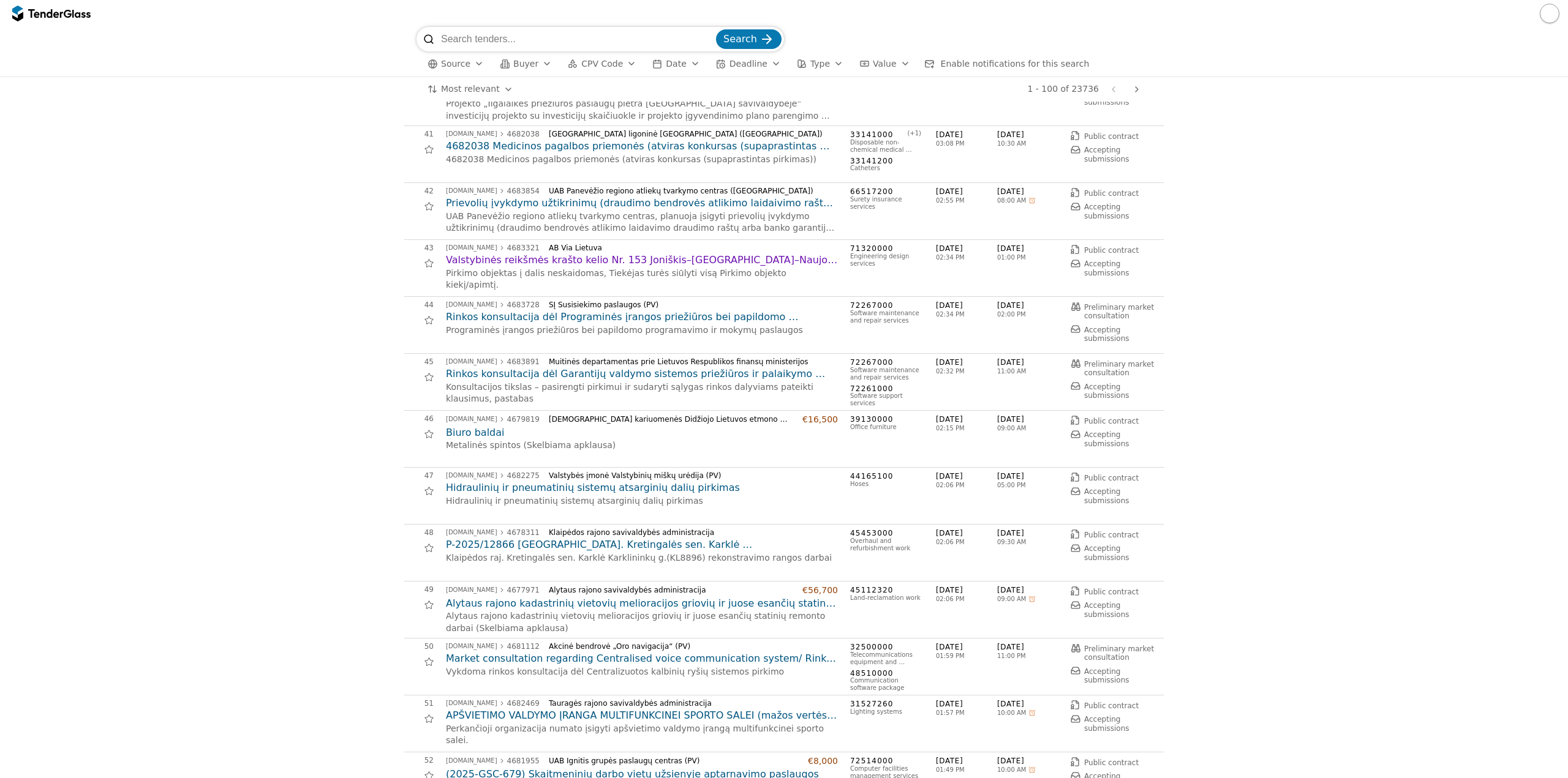
click at [1248, 628] on div "1 viesiejipirkimai.lt 4689838 VšĮ Vilniaus universiteto ligoninė Santaros klini…" at bounding box center [783, 695] width 1556 height 5718
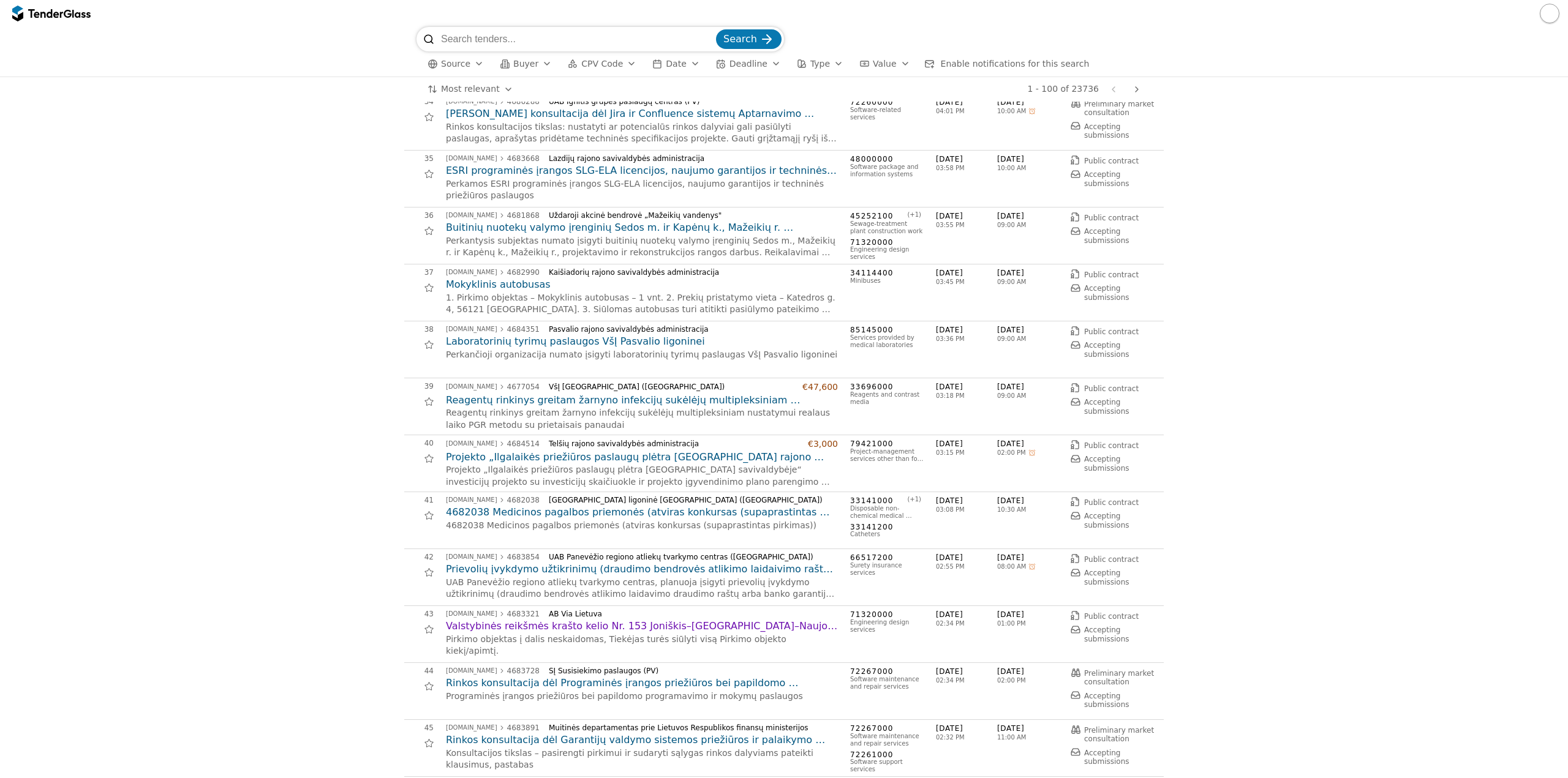
scroll to position [1839, 0]
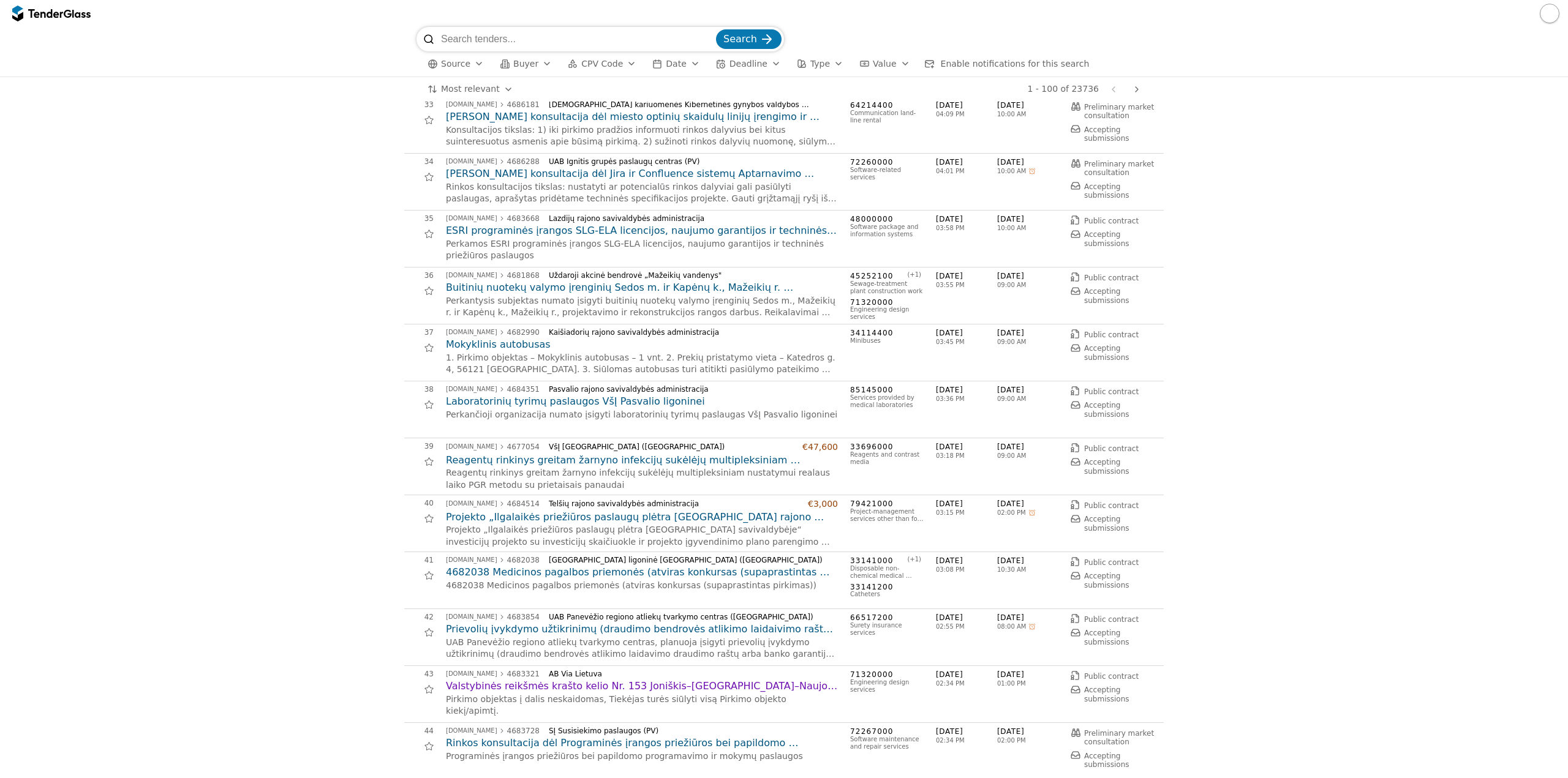
click at [1141, 90] on div at bounding box center [1136, 89] width 29 height 32
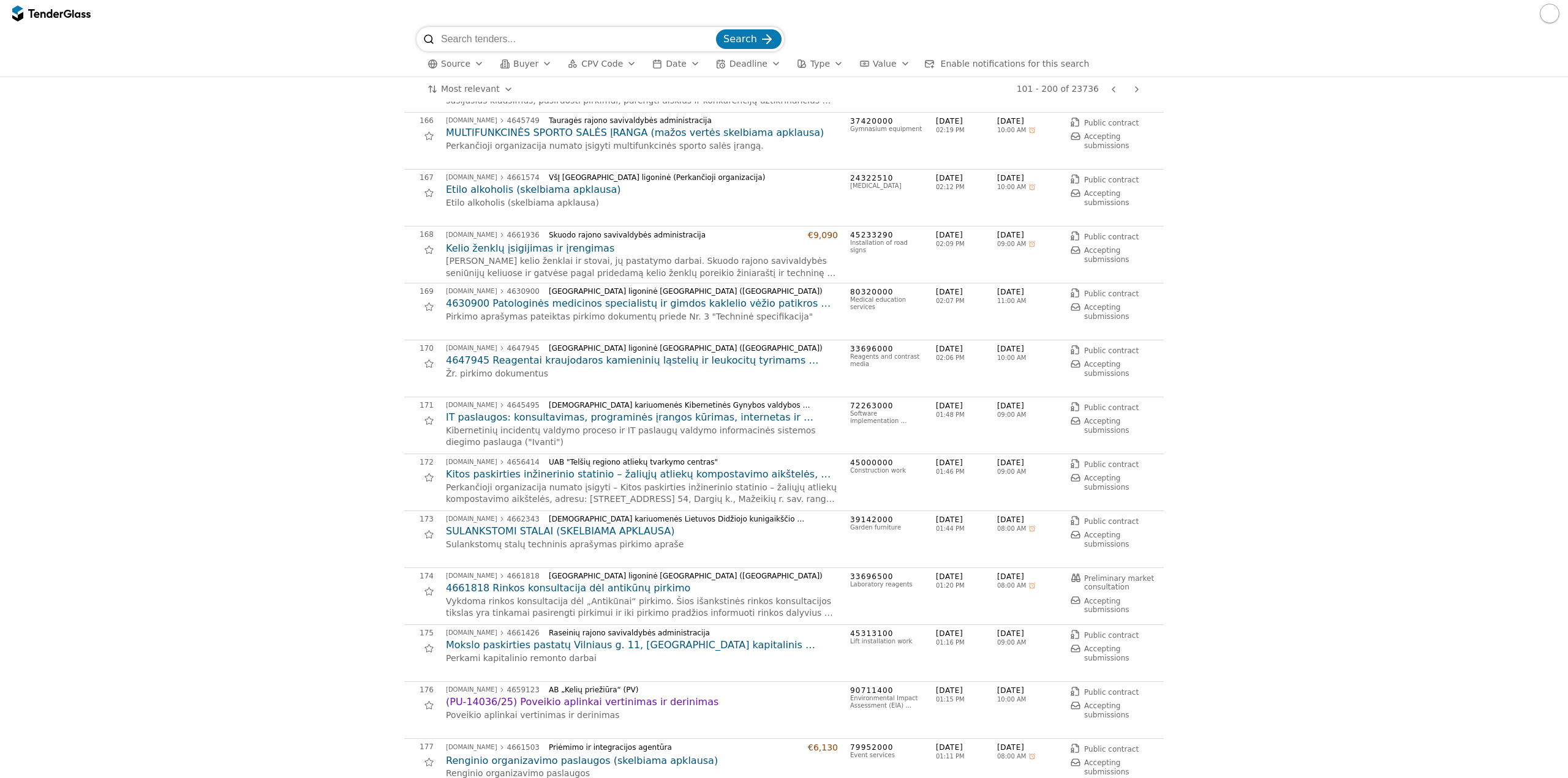
scroll to position [3857, 0]
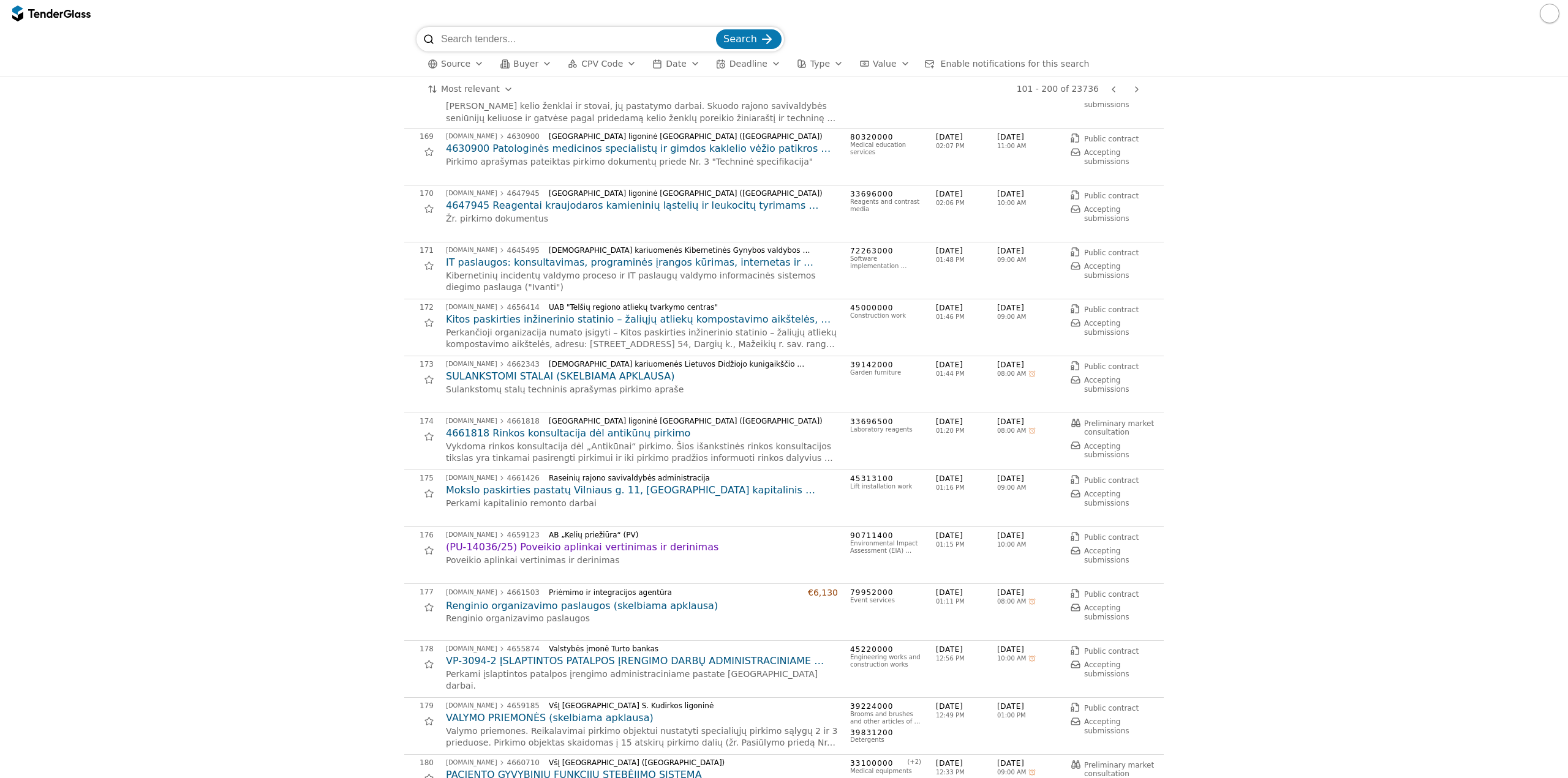
click at [751, 324] on h2 "Kitos paskirties inžinerinio statinio – žaliųjų atliekų kompostavimo aikštelės,…" at bounding box center [642, 319] width 392 height 14
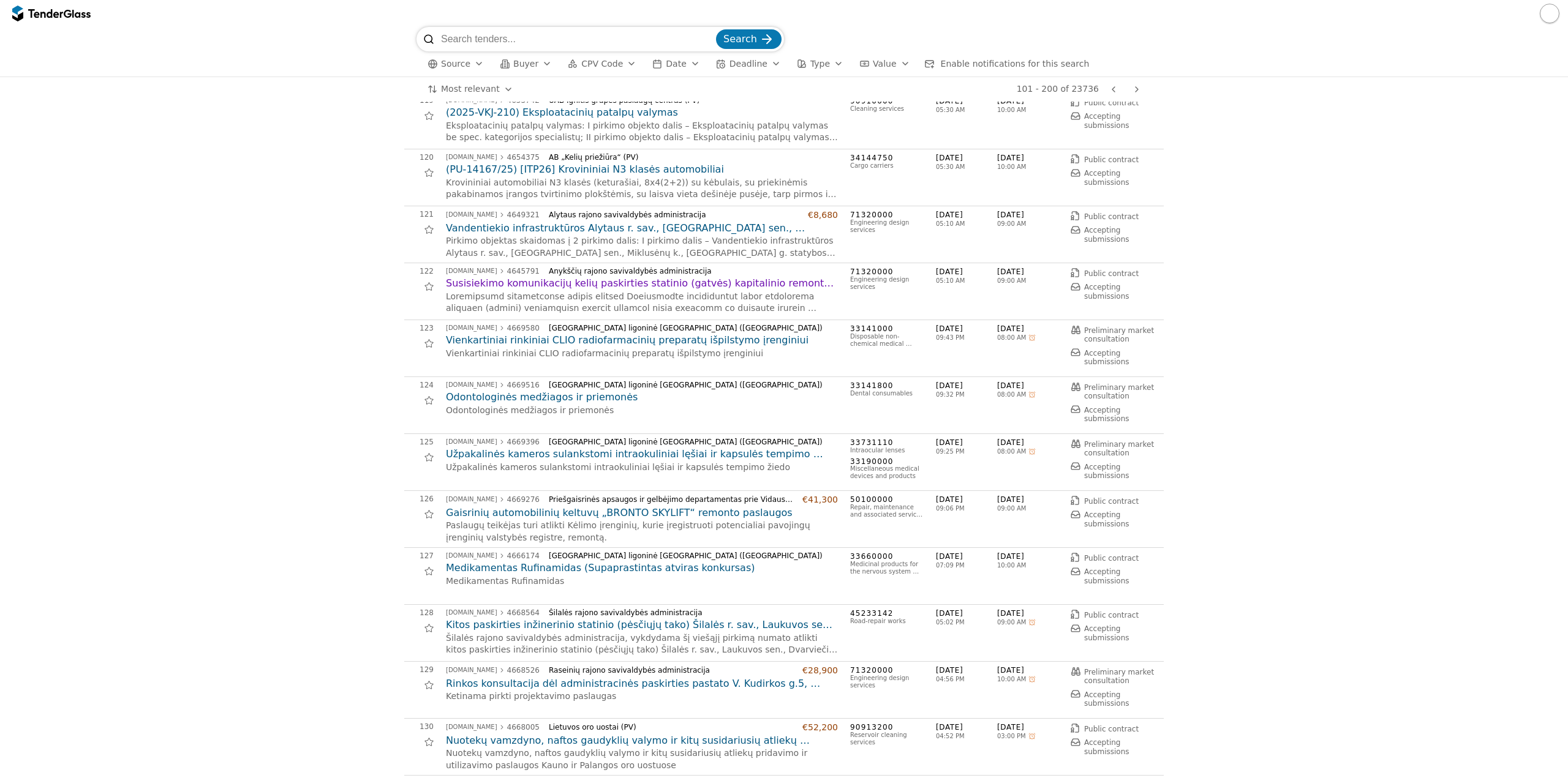
scroll to position [1163, 0]
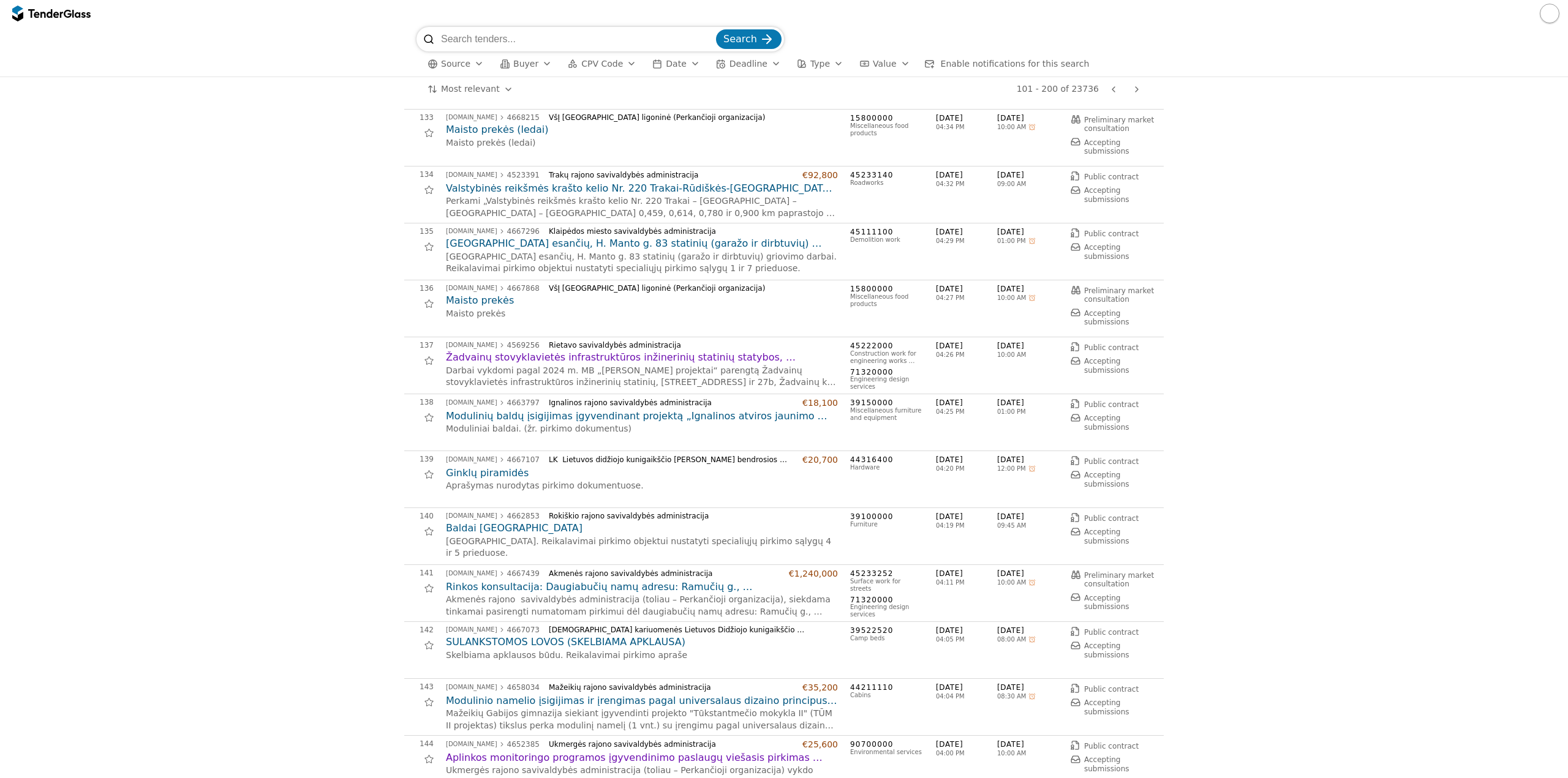
scroll to position [1837, 0]
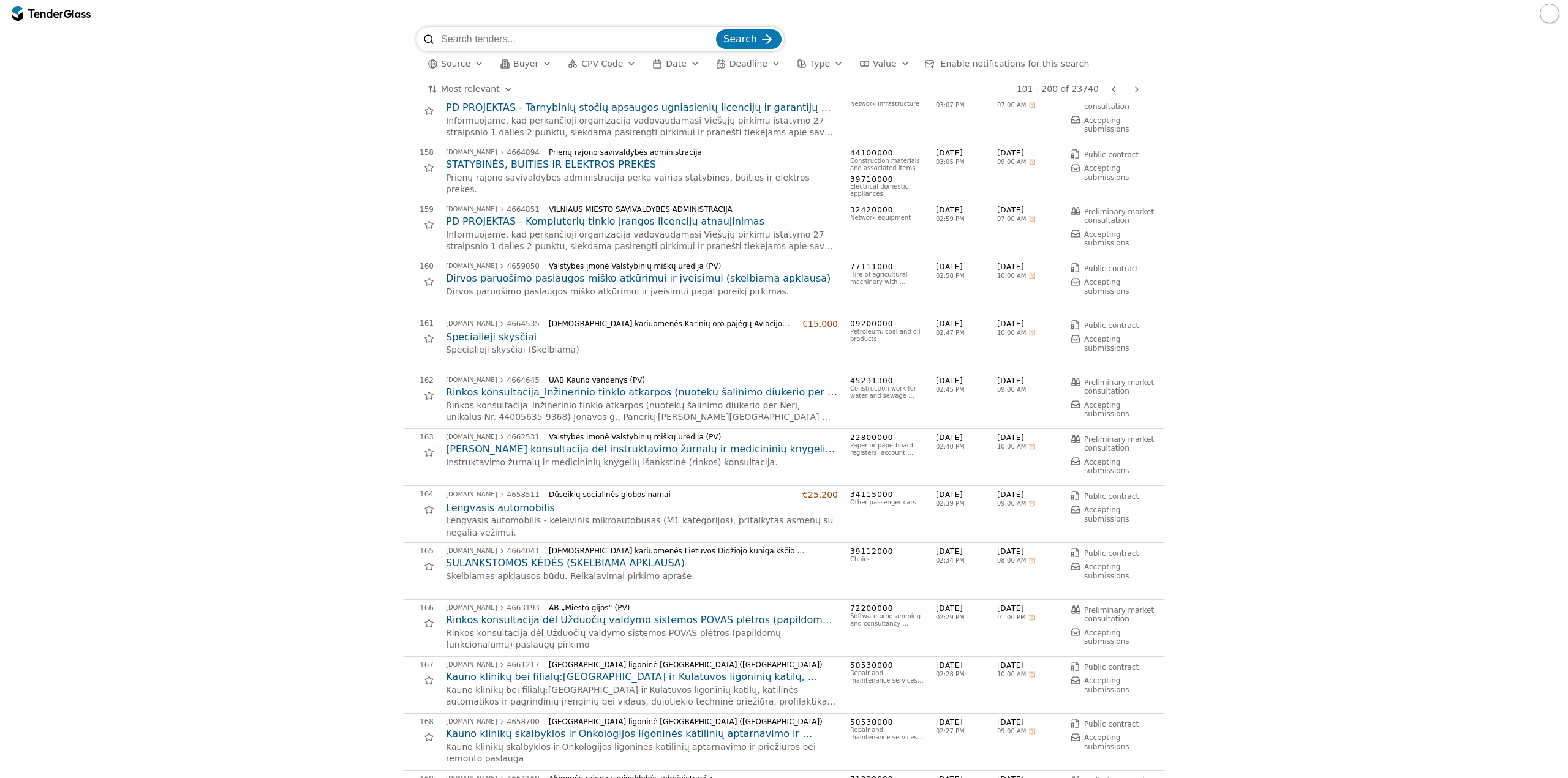
scroll to position [3245, 0]
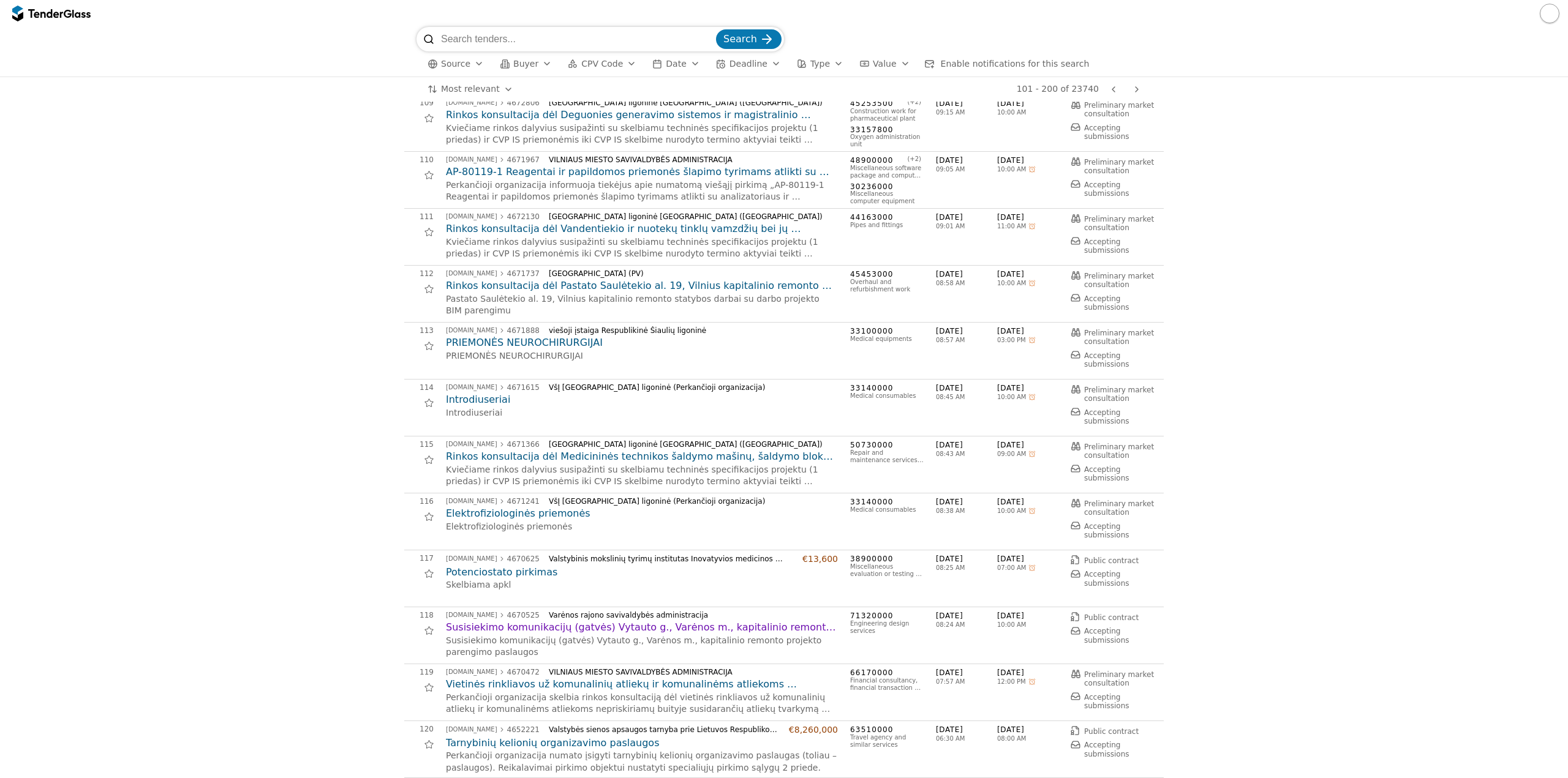
scroll to position [490, 0]
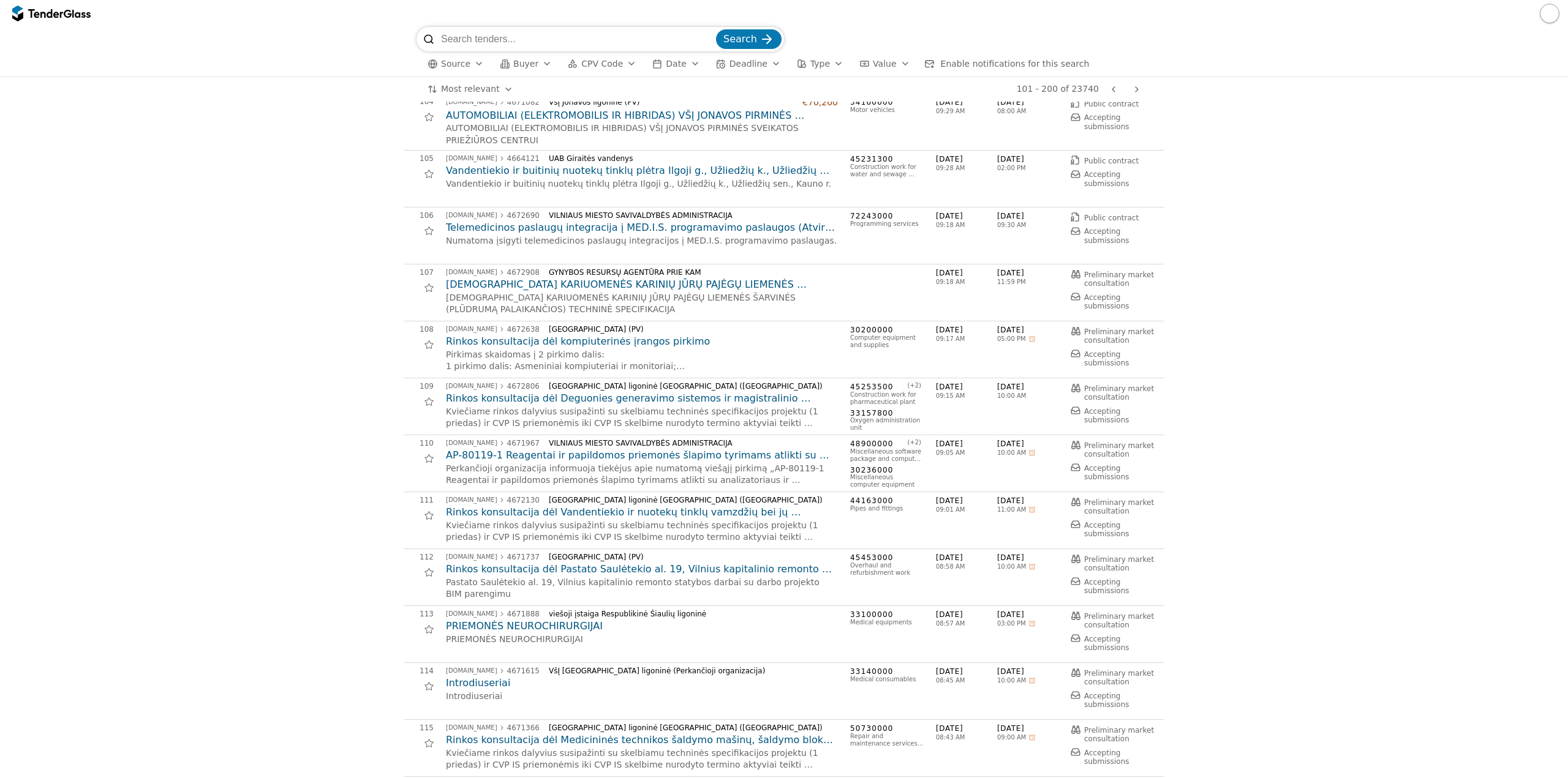
scroll to position [184, 0]
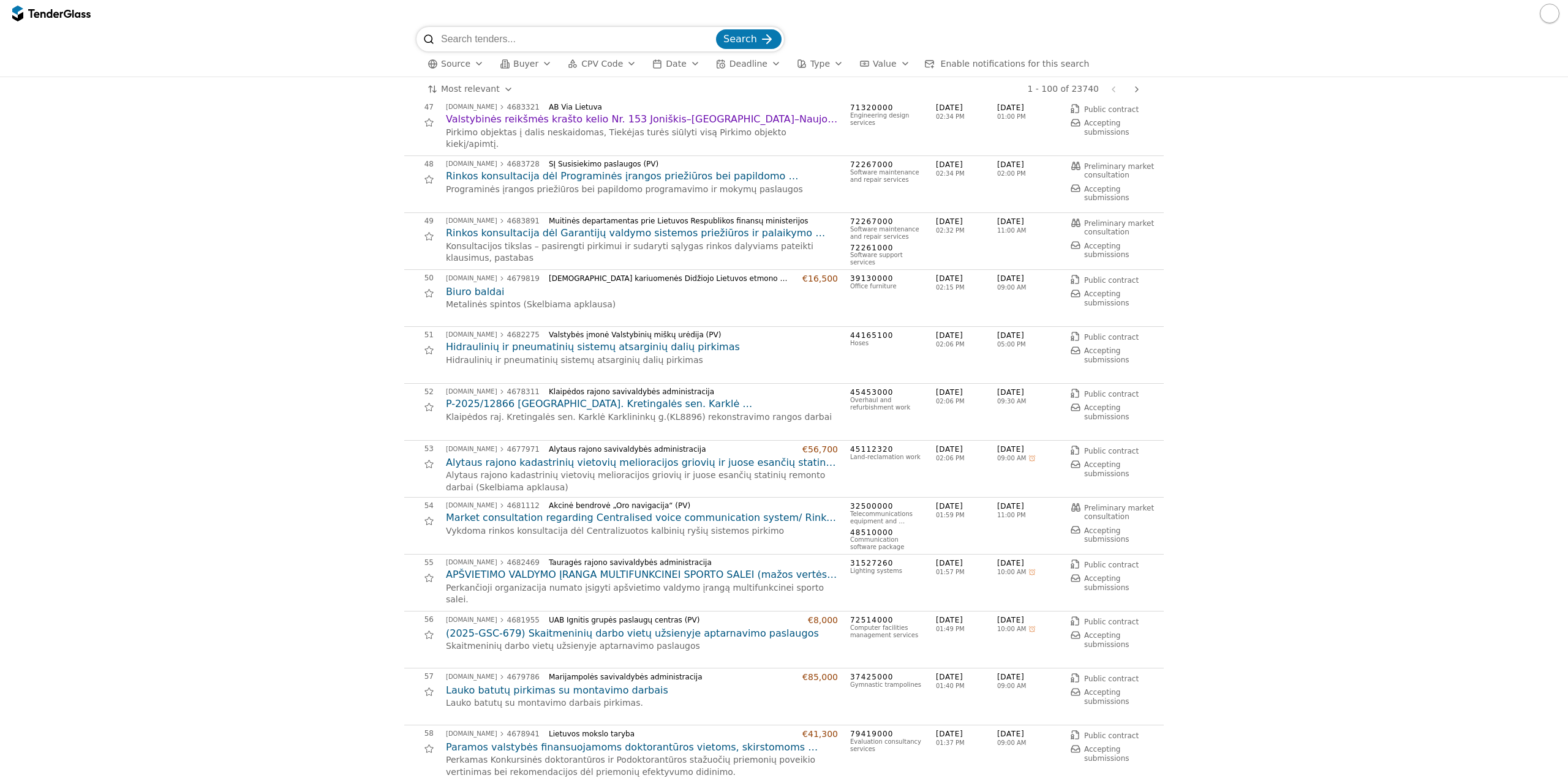
scroll to position [2326, 0]
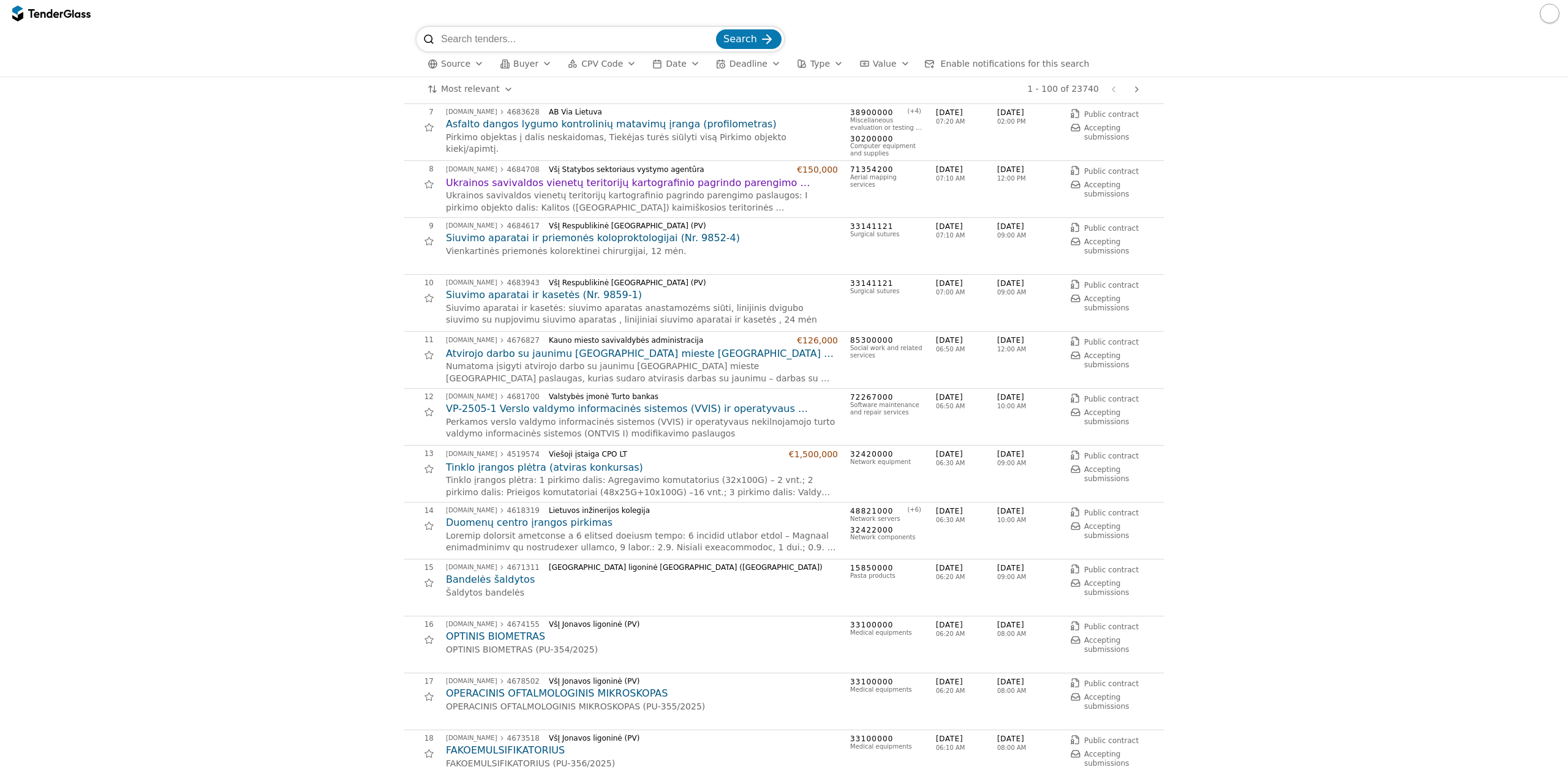
scroll to position [368, 0]
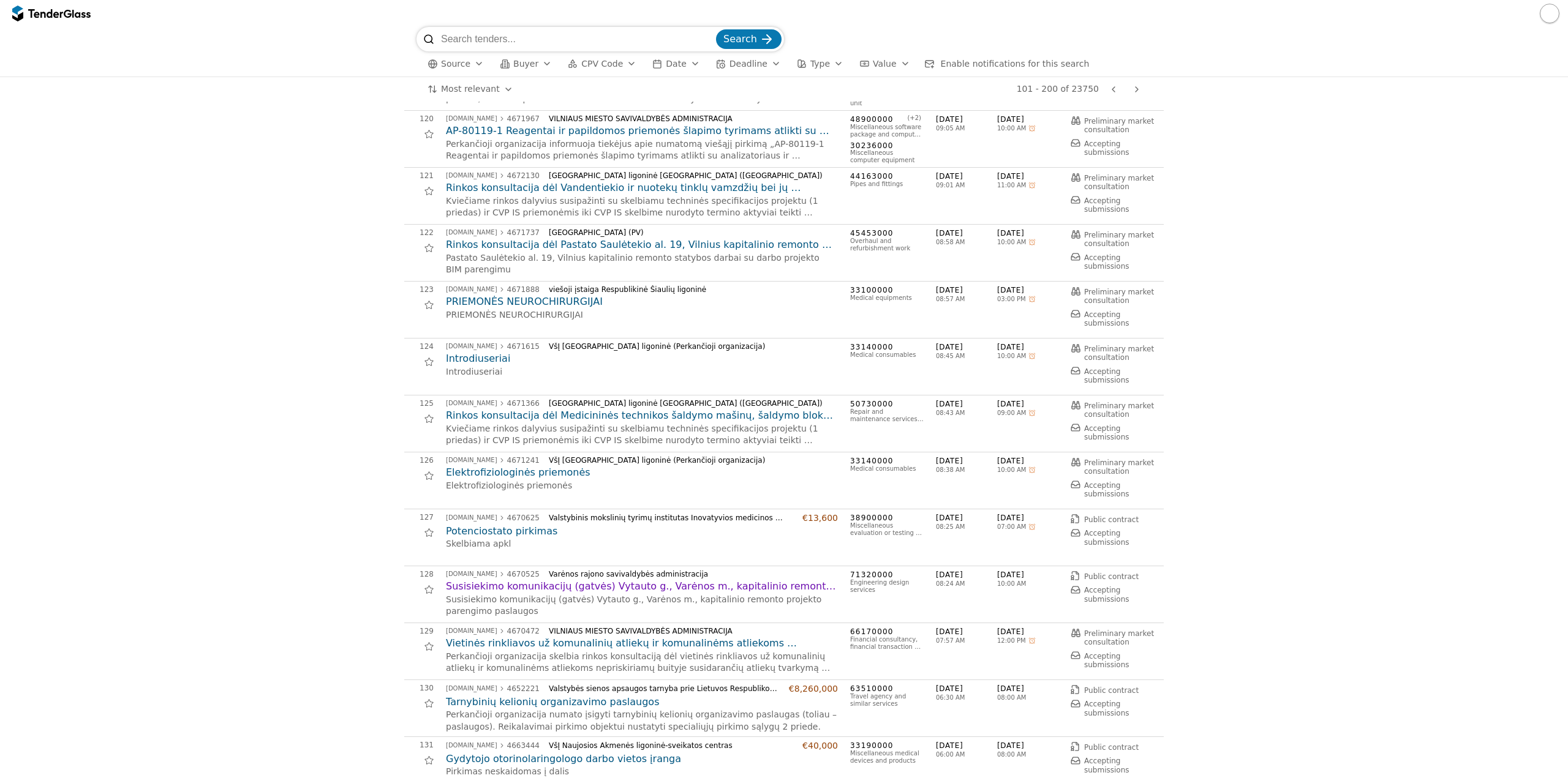
scroll to position [1102, 0]
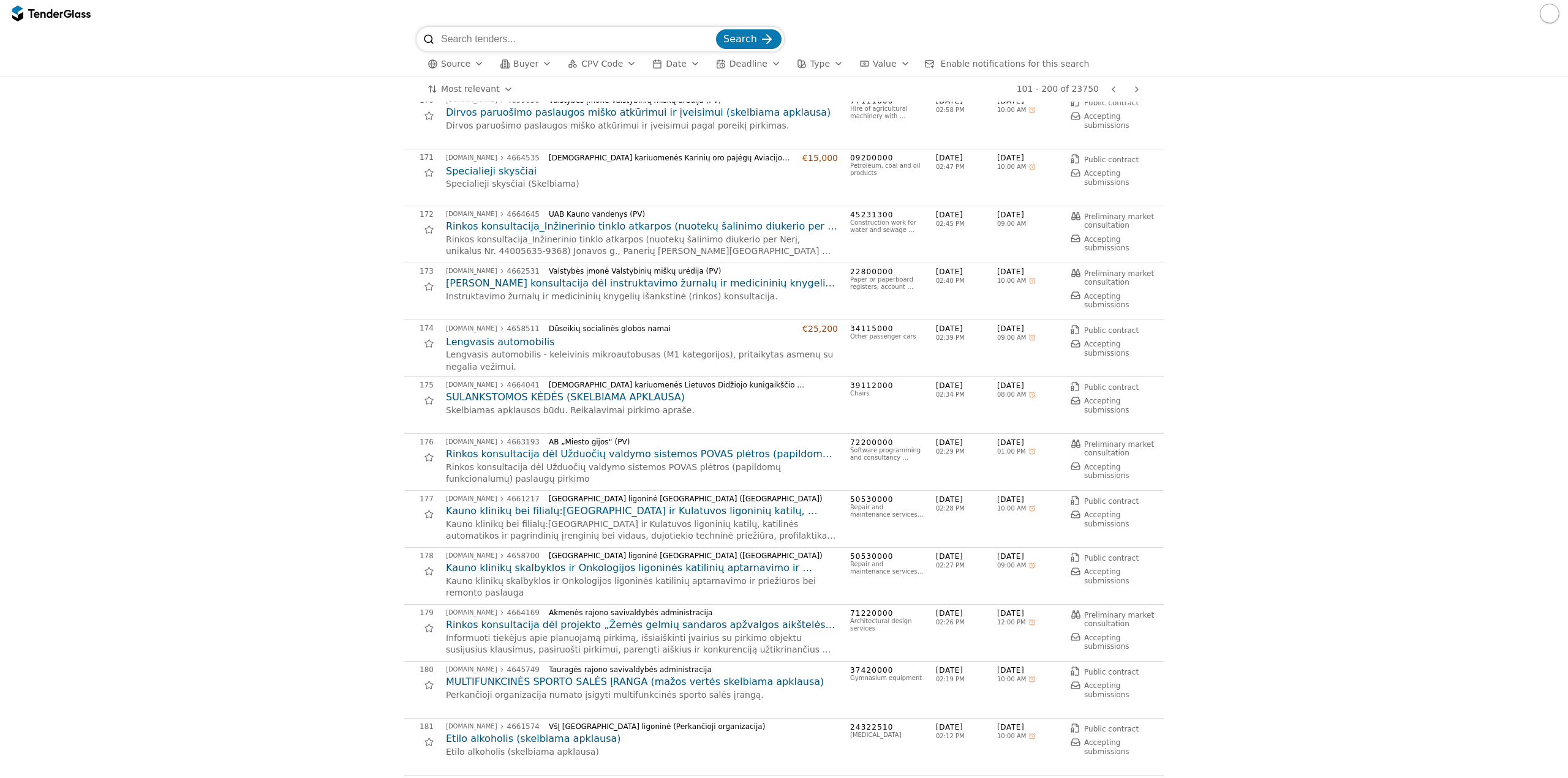
scroll to position [3798, 0]
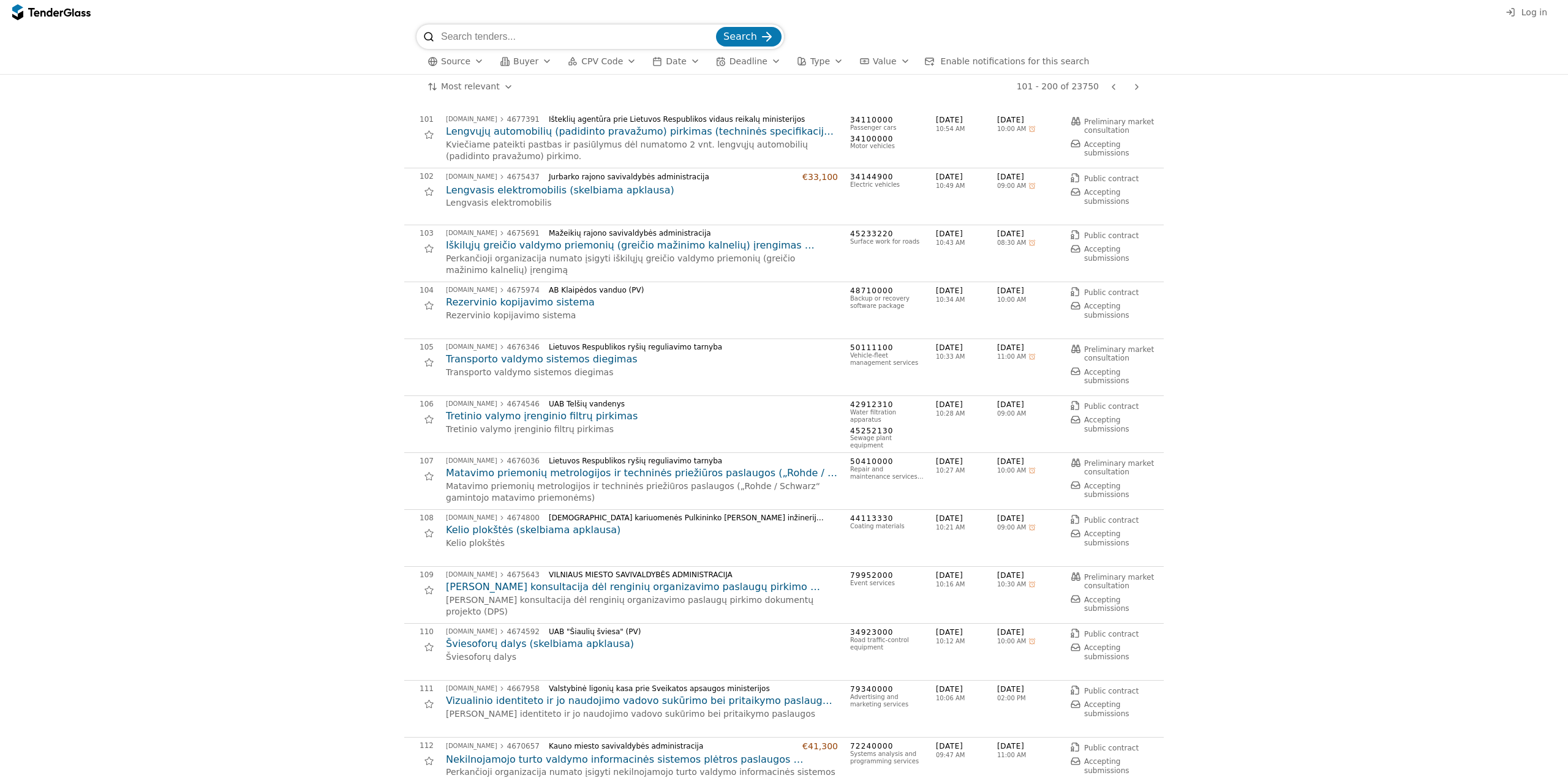
click at [478, 86] on html "Log in Search Source Buyer CPV Code Date Deadline Type Value Enable notificatio…" at bounding box center [784, 389] width 1568 height 778
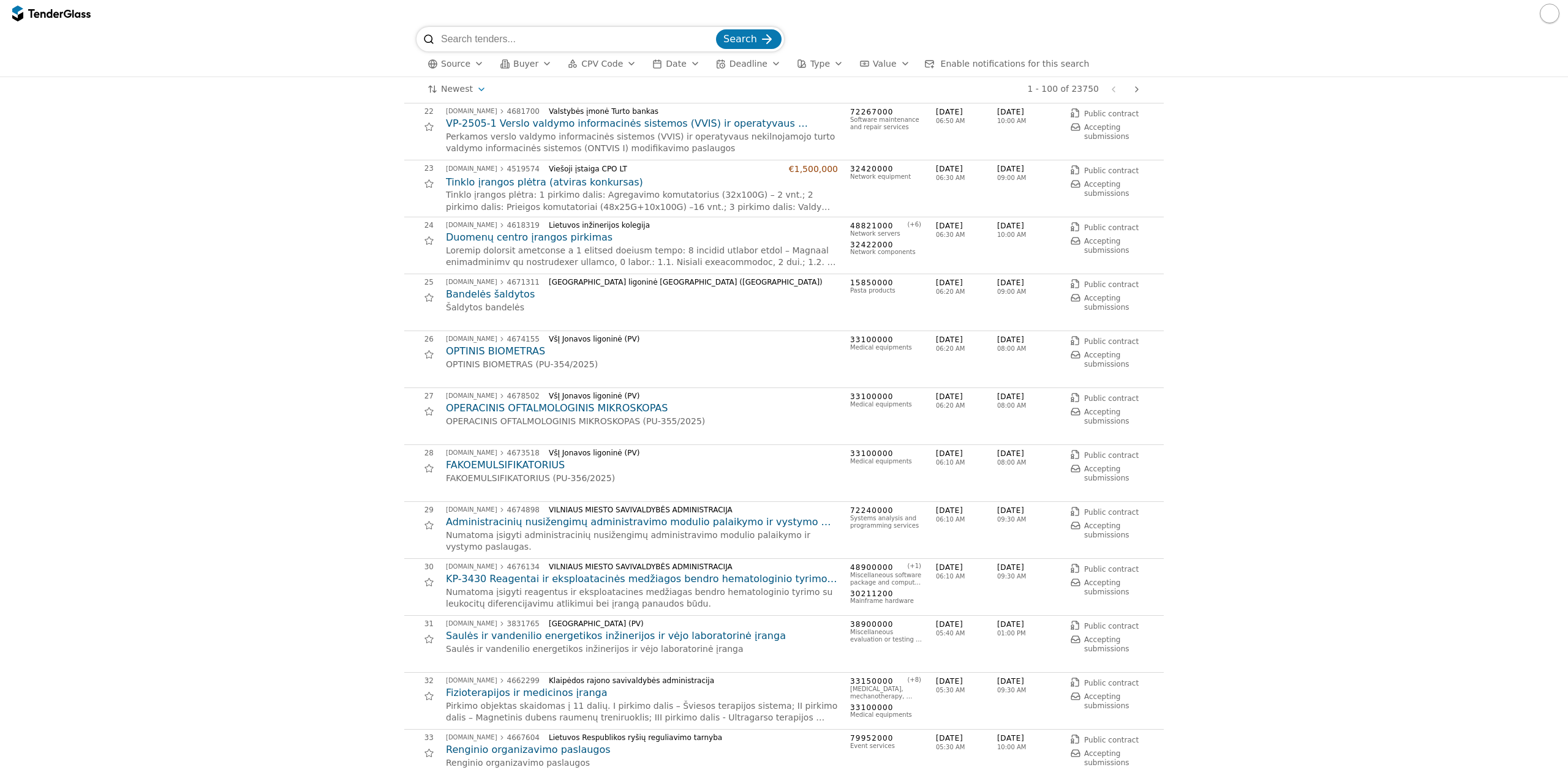
scroll to position [1225, 0]
